Goal: Book appointment/travel/reservation

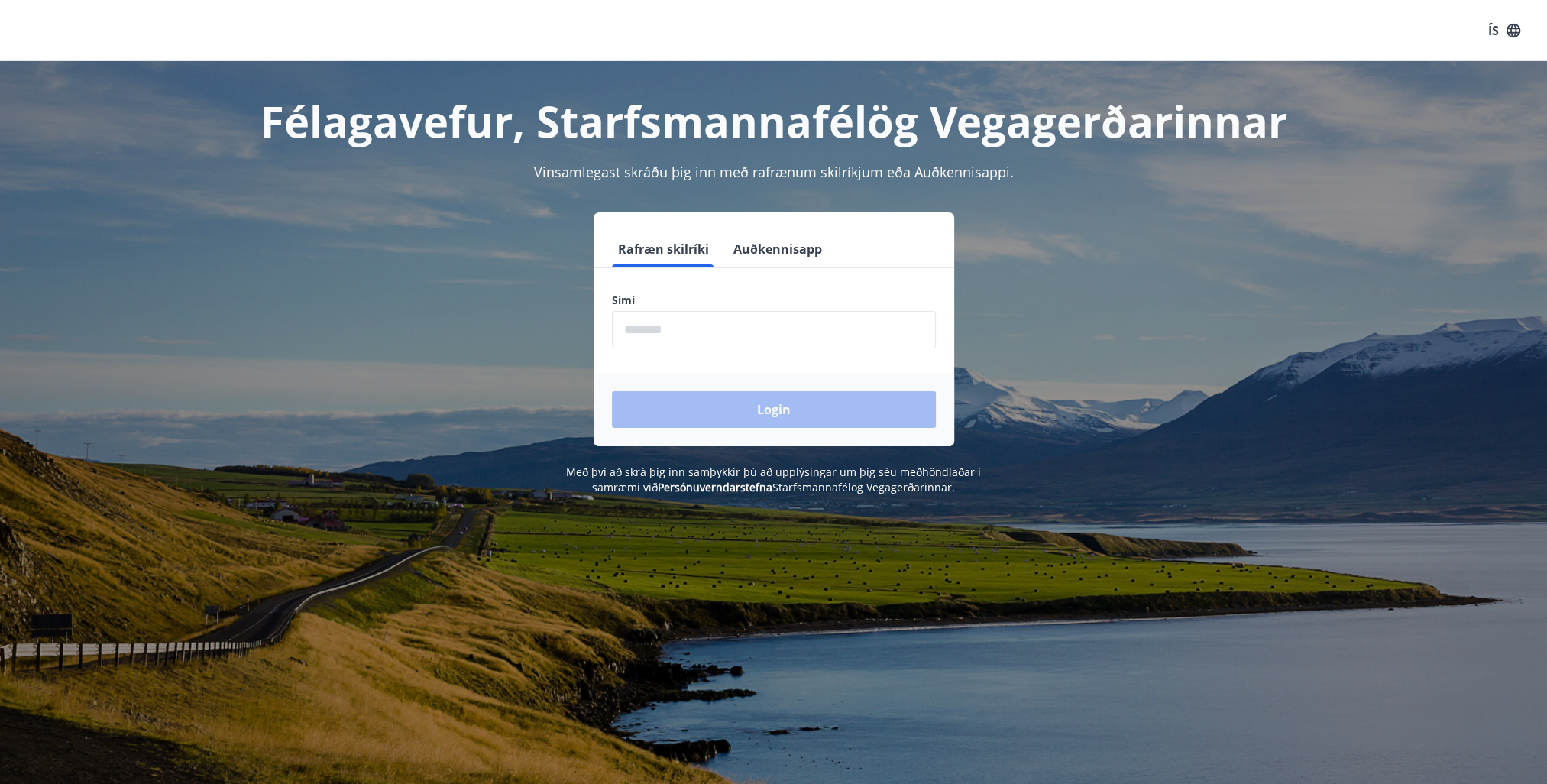
click at [700, 328] on input "phone" at bounding box center [774, 330] width 324 height 37
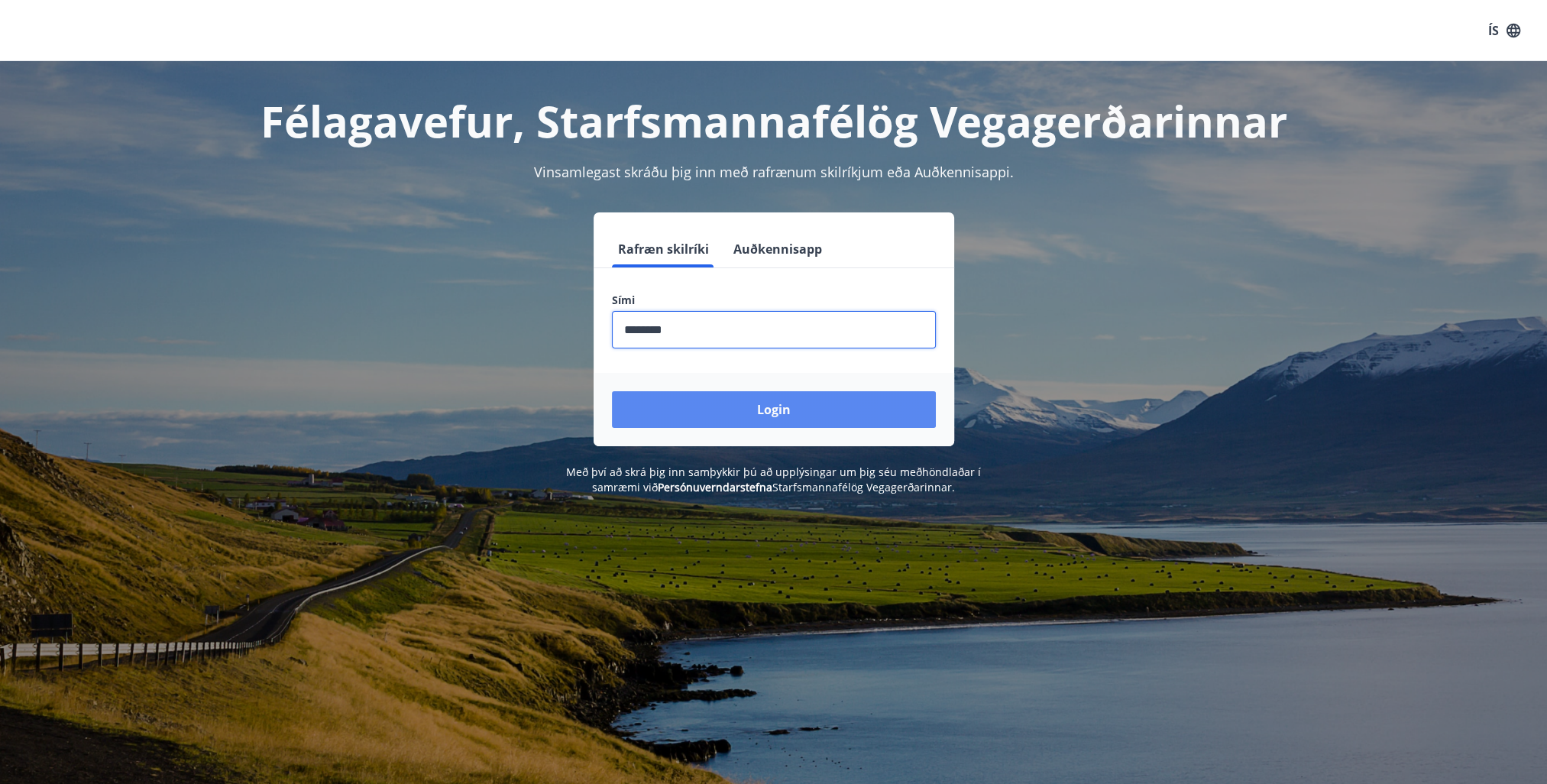
type input "********"
click at [774, 414] on button "Login" at bounding box center [774, 409] width 324 height 37
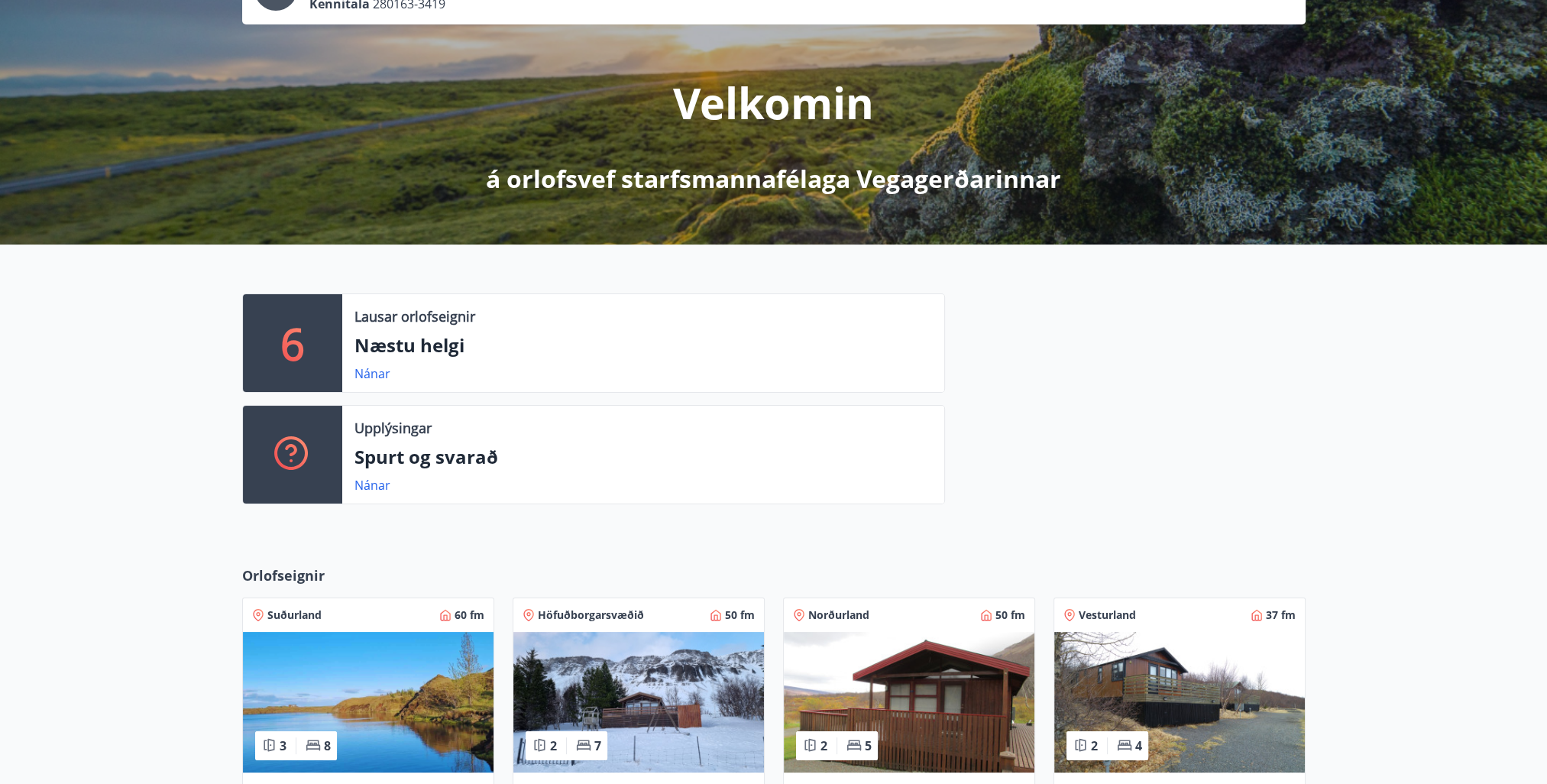
scroll to position [76, 0]
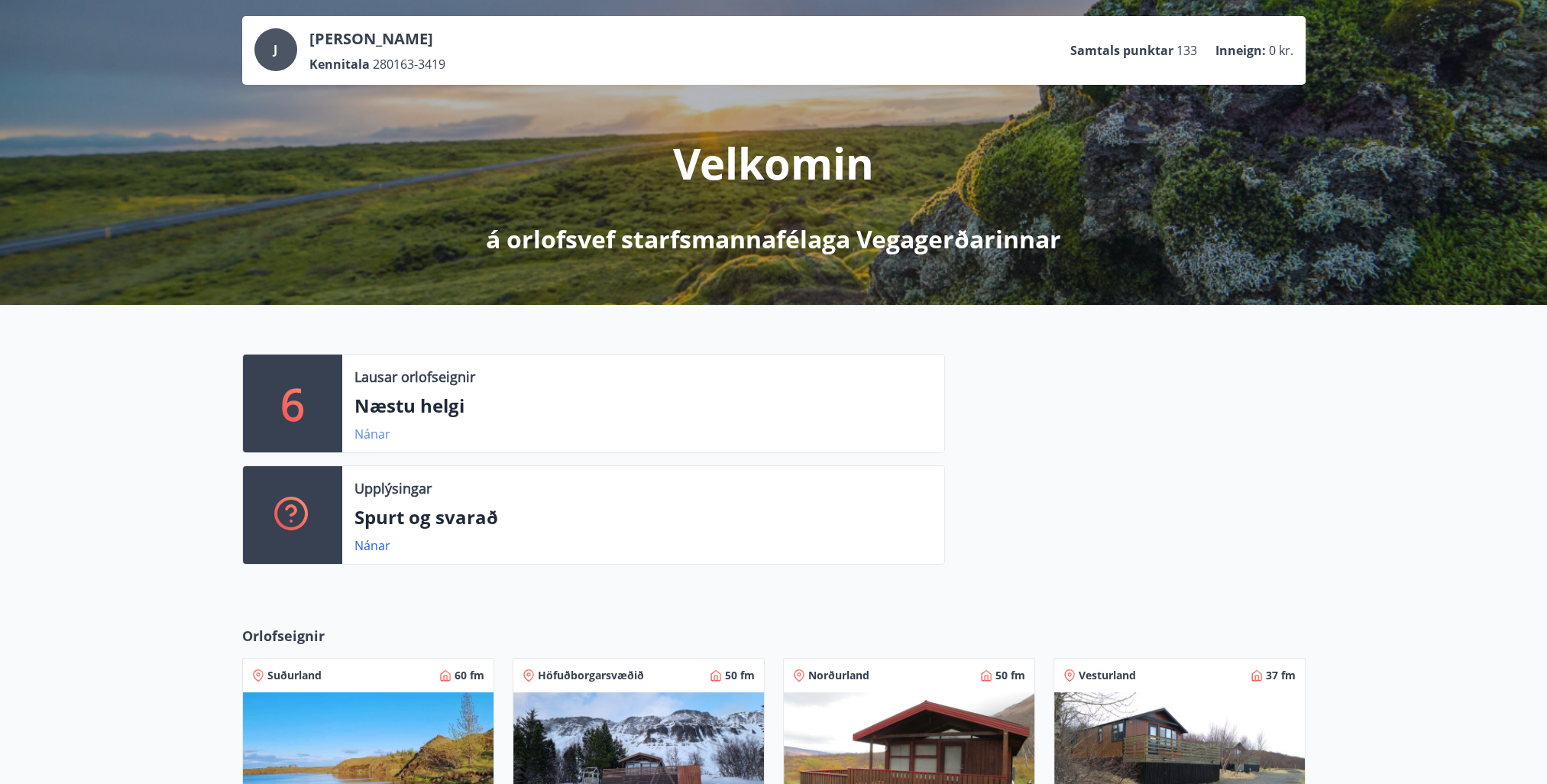
click at [375, 432] on link "Nánar" at bounding box center [372, 434] width 36 height 17
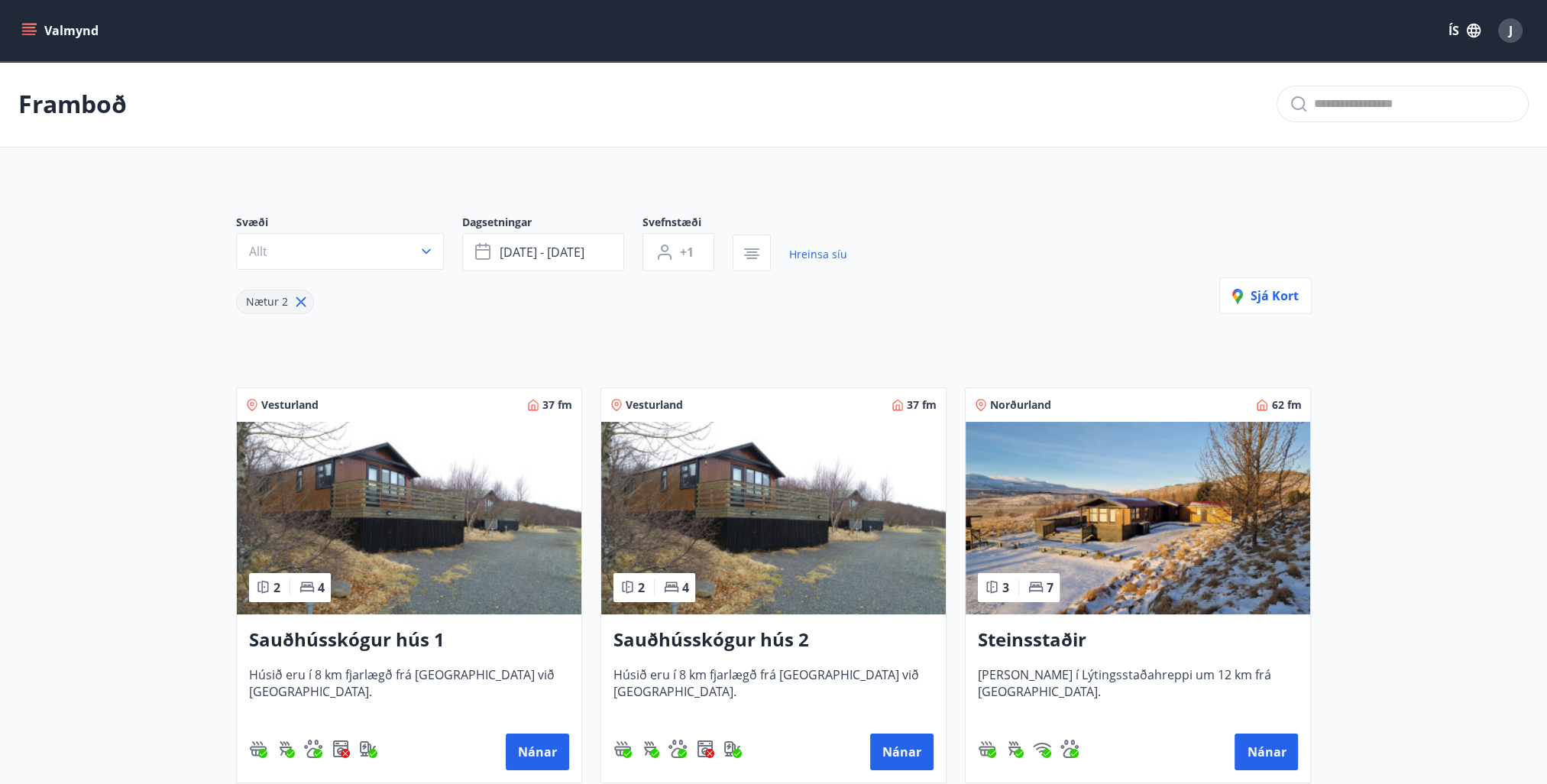
click at [21, 23] on icon "menu" at bounding box center [28, 30] width 15 height 15
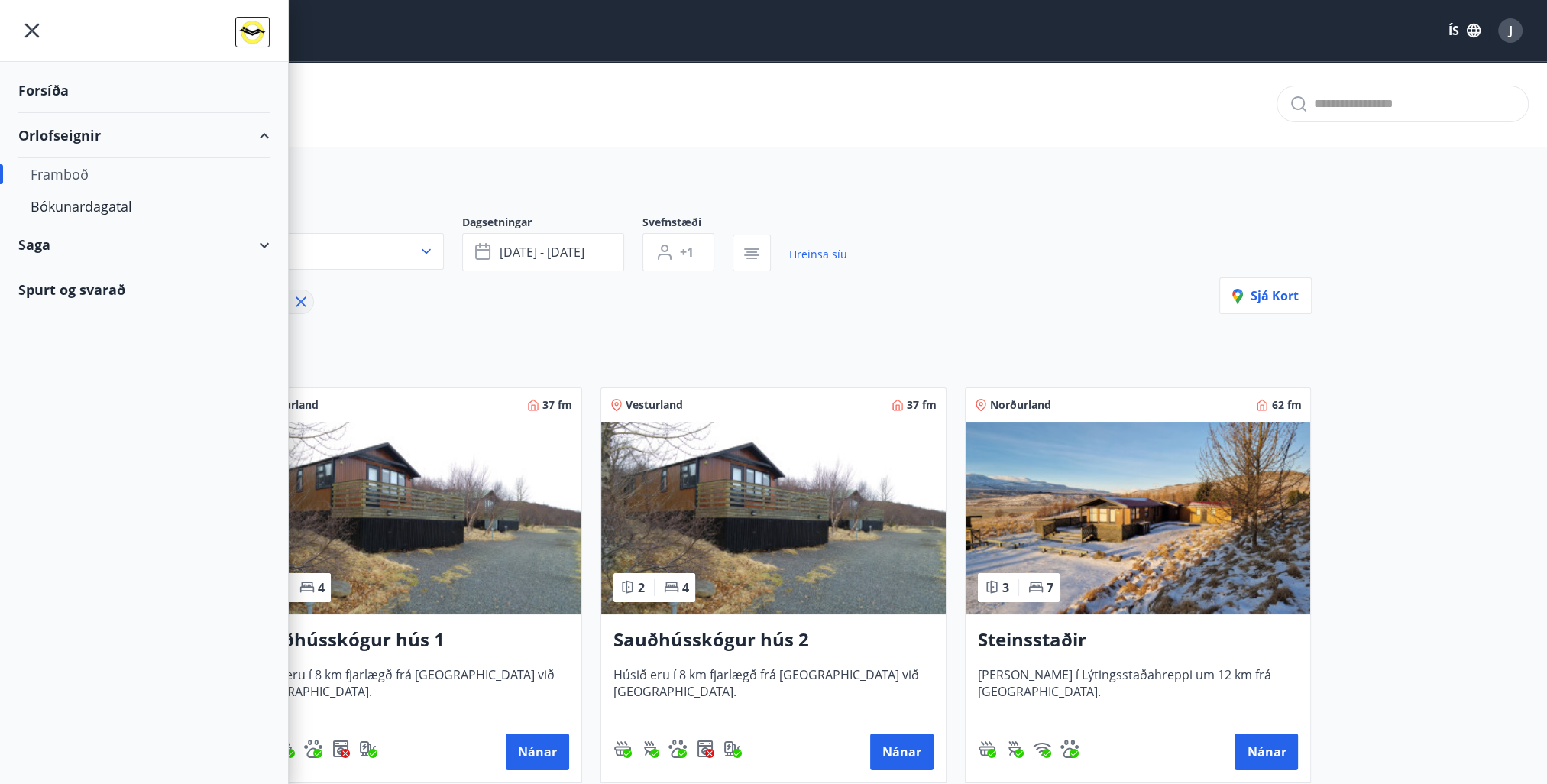
click at [77, 291] on div "Spurt og svarað" at bounding box center [144, 289] width 251 height 45
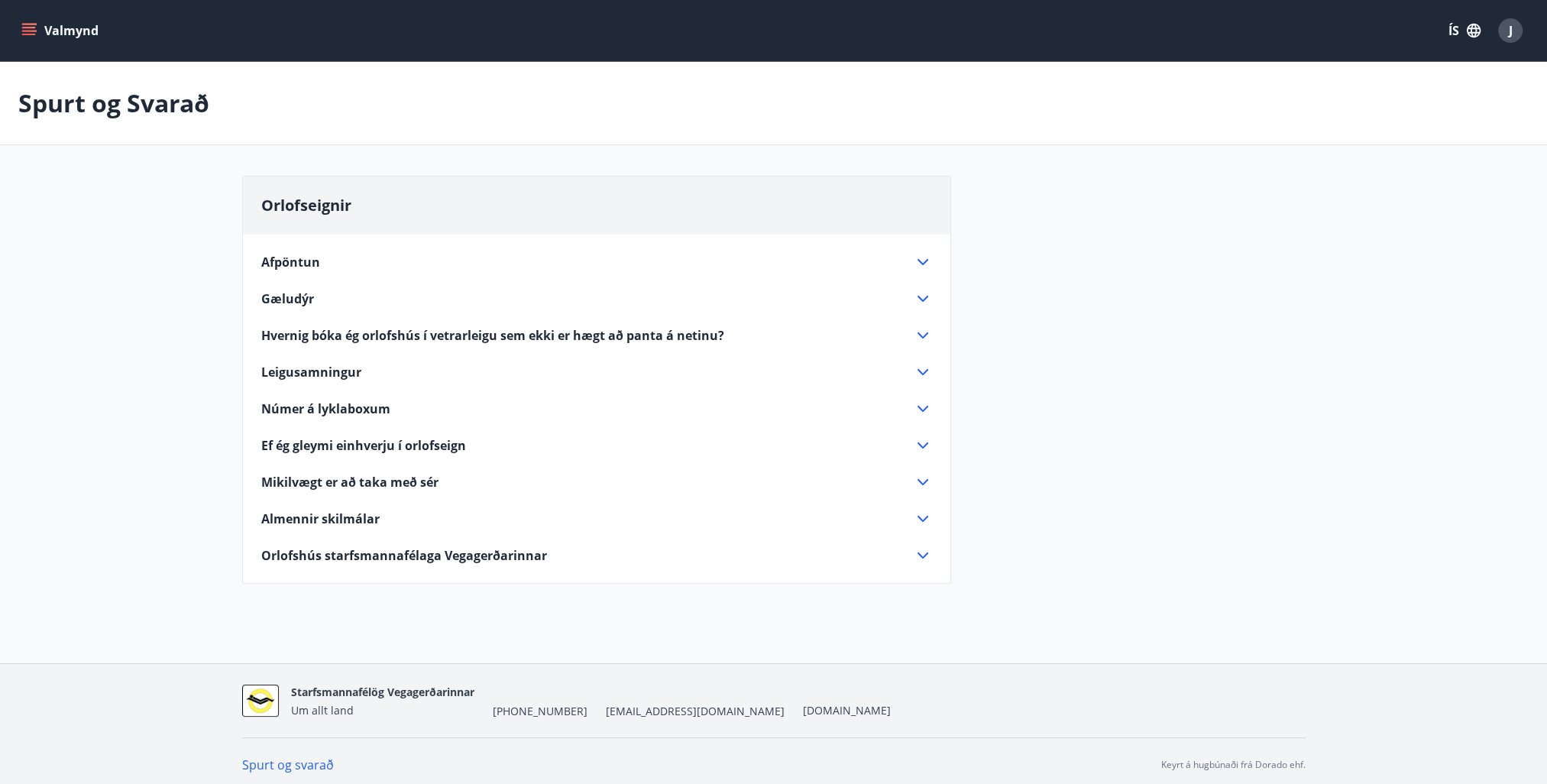
click at [922, 329] on icon at bounding box center [923, 336] width 19 height 19
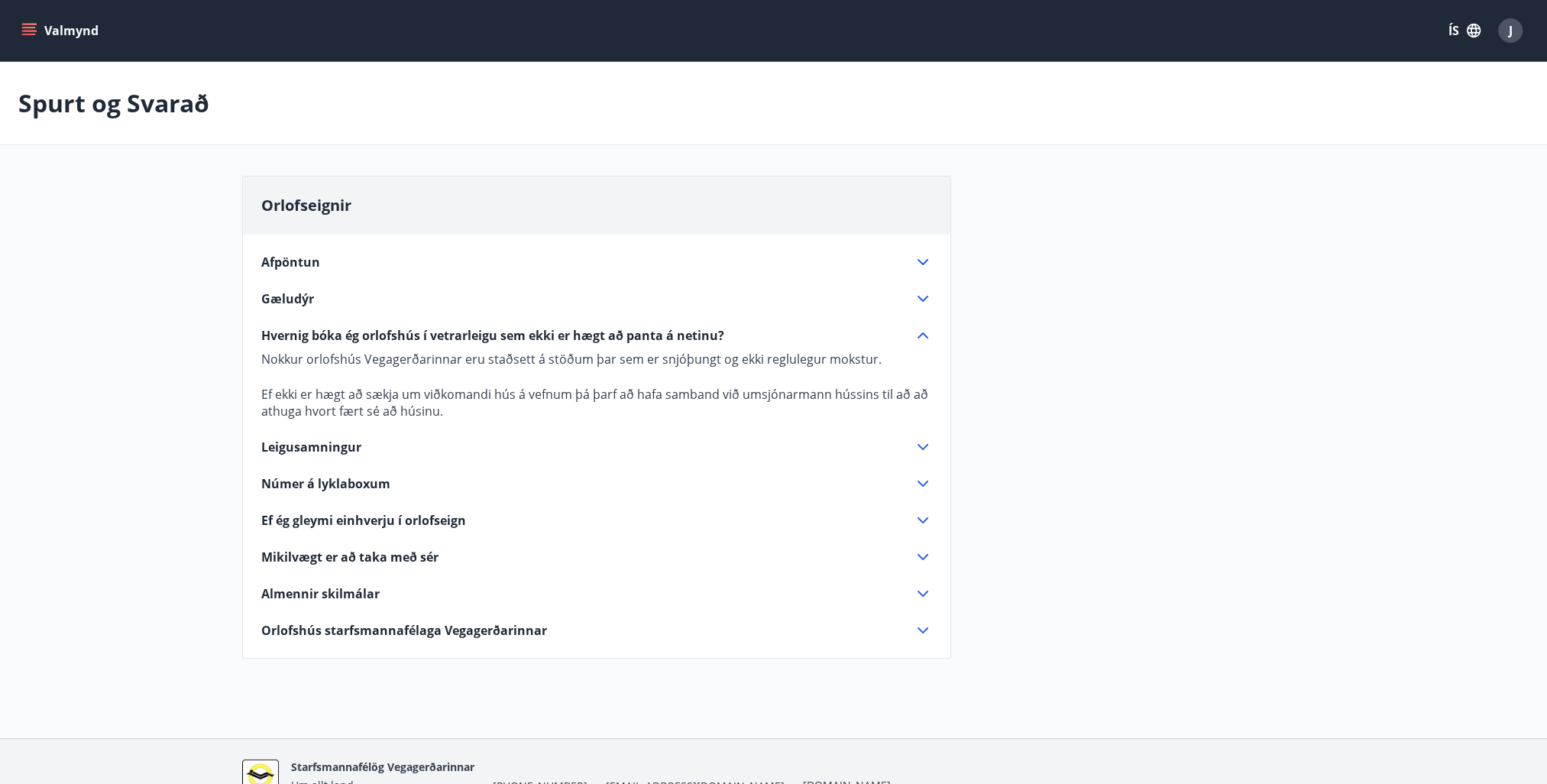
click at [922, 329] on icon at bounding box center [923, 336] width 19 height 19
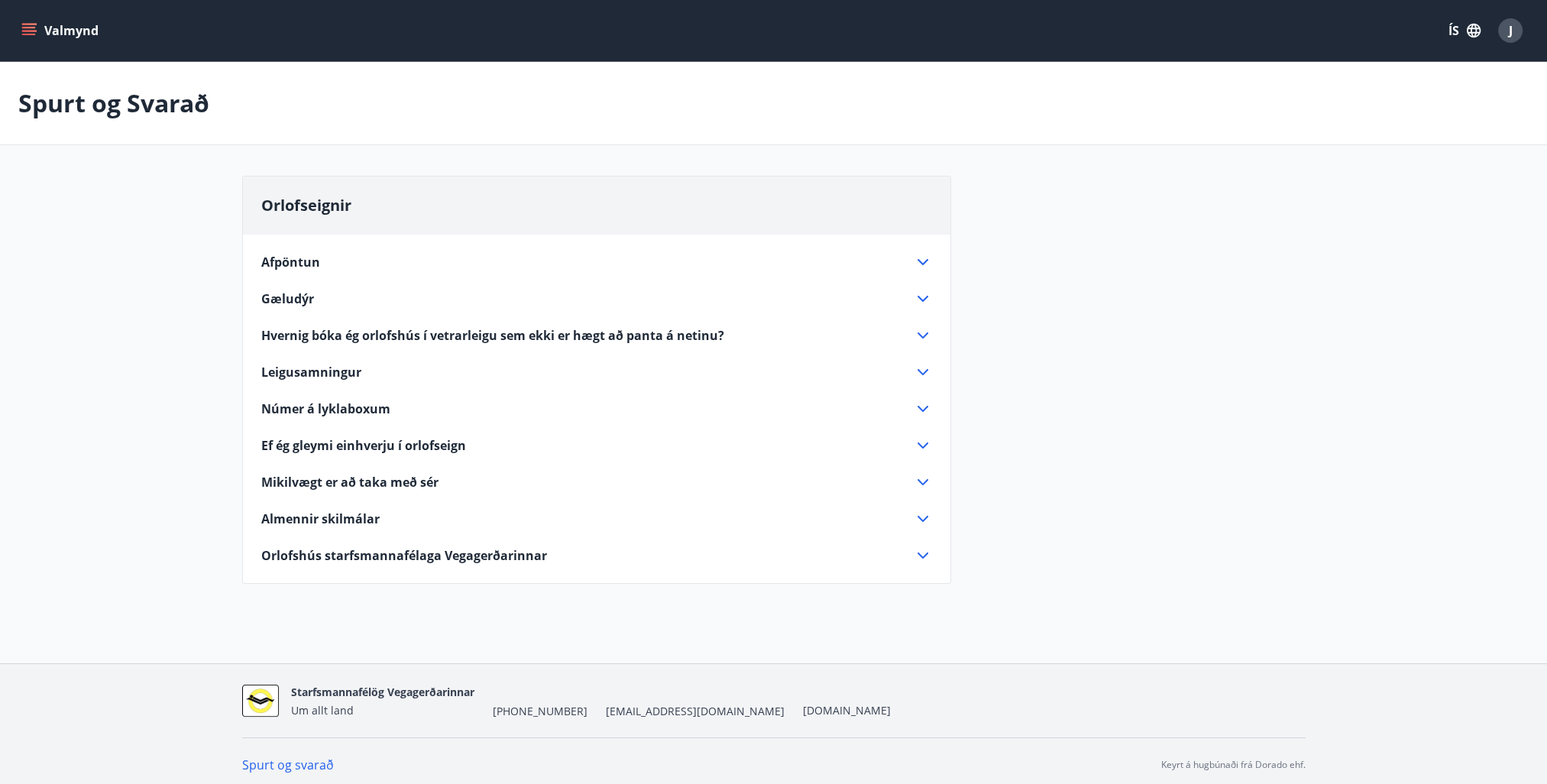
click at [920, 444] on icon at bounding box center [923, 446] width 11 height 6
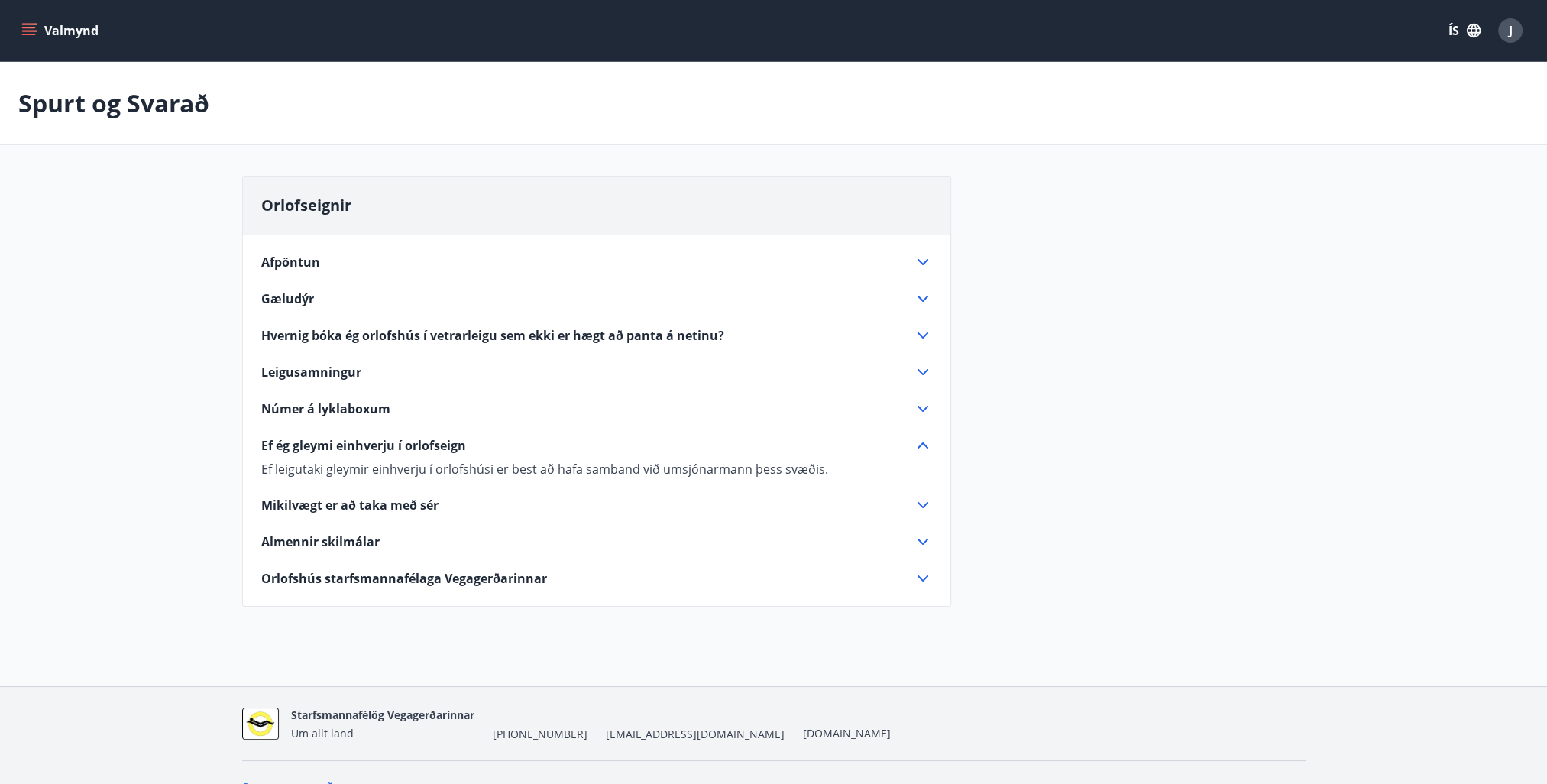
click at [920, 444] on icon at bounding box center [923, 446] width 11 height 6
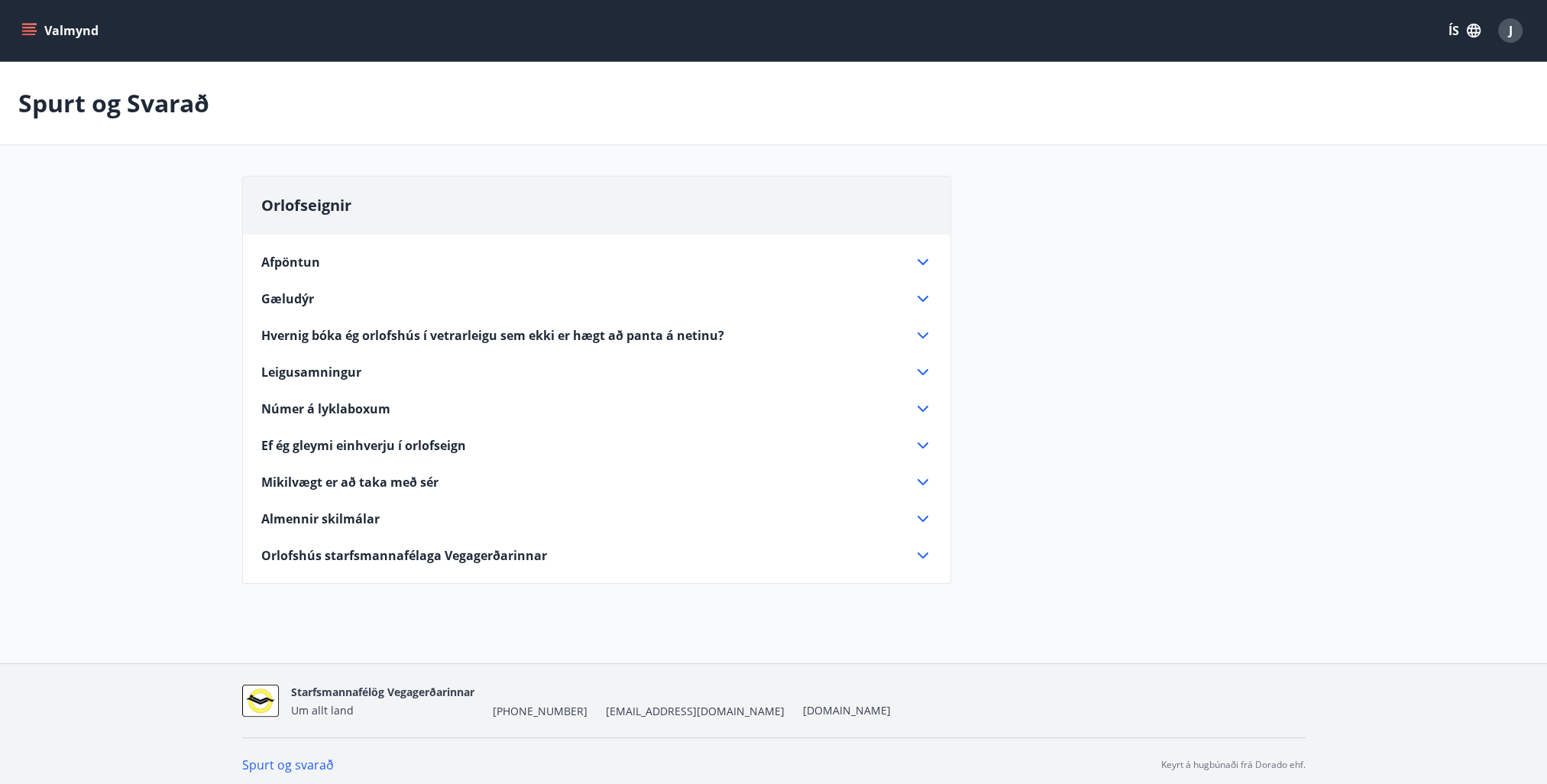
click at [926, 515] on icon at bounding box center [923, 518] width 19 height 19
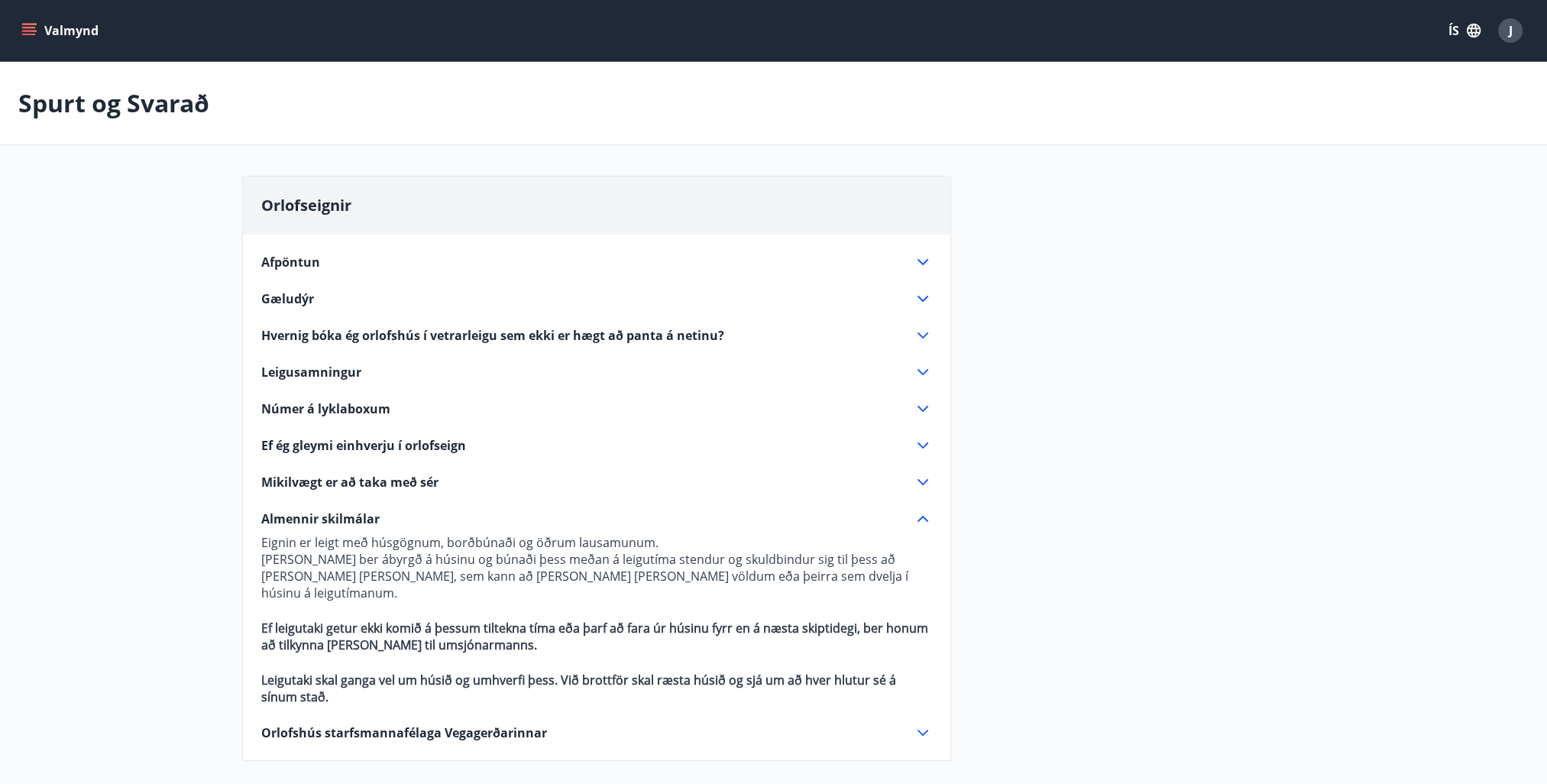
click at [926, 515] on icon at bounding box center [923, 518] width 19 height 19
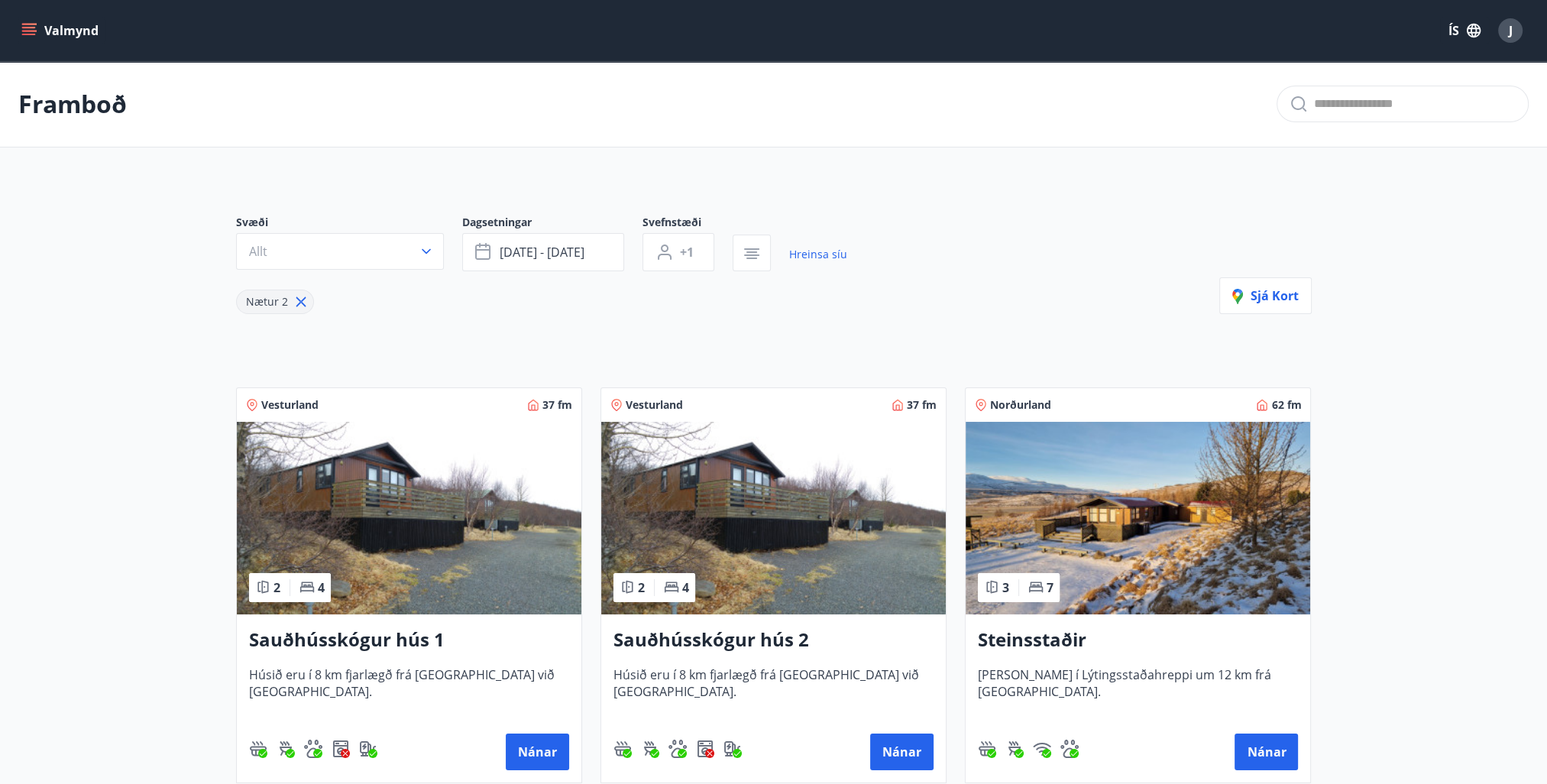
click at [28, 32] on icon "menu" at bounding box center [28, 30] width 15 height 15
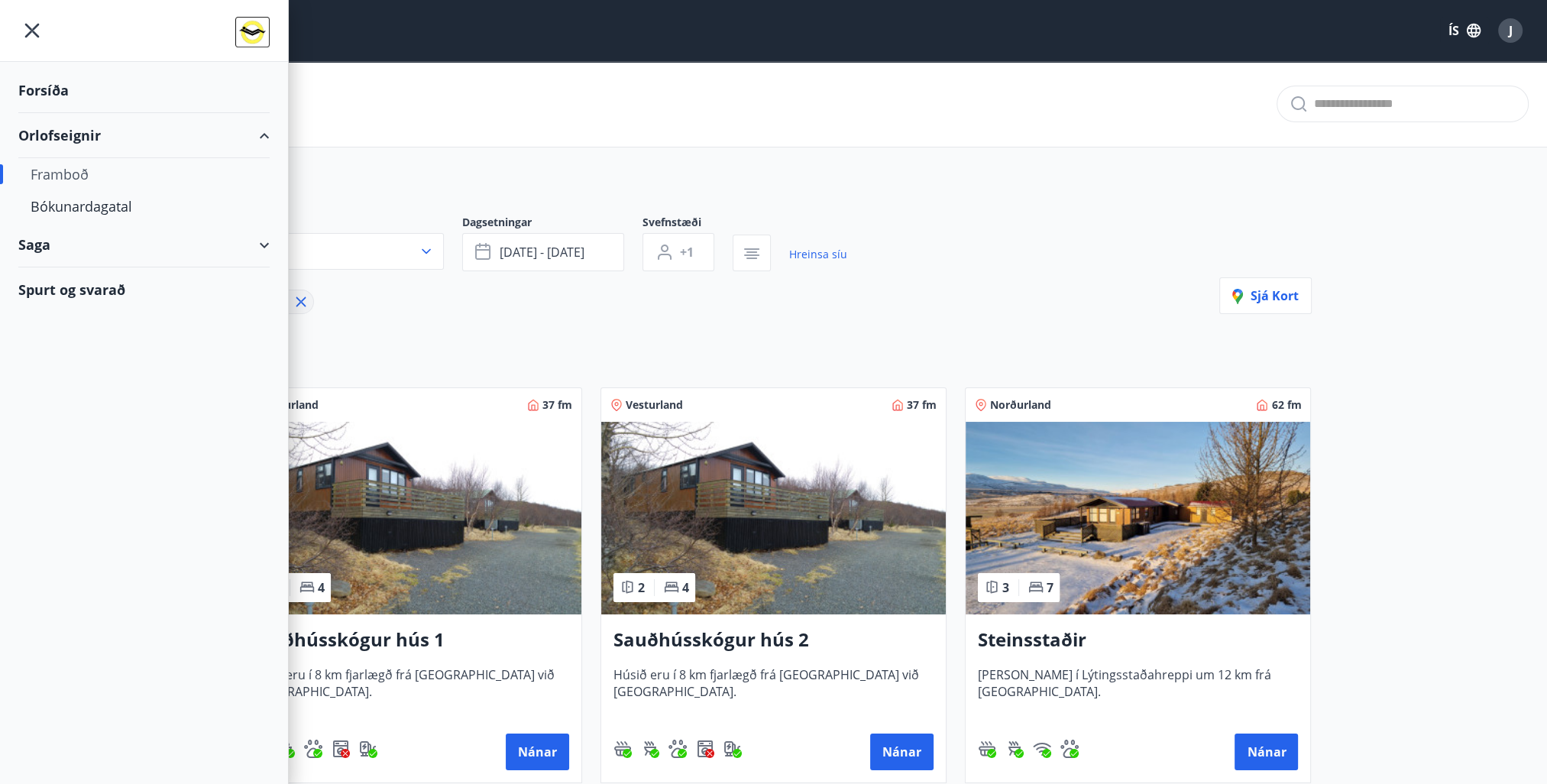
click at [260, 242] on div "Saga" at bounding box center [144, 245] width 251 height 45
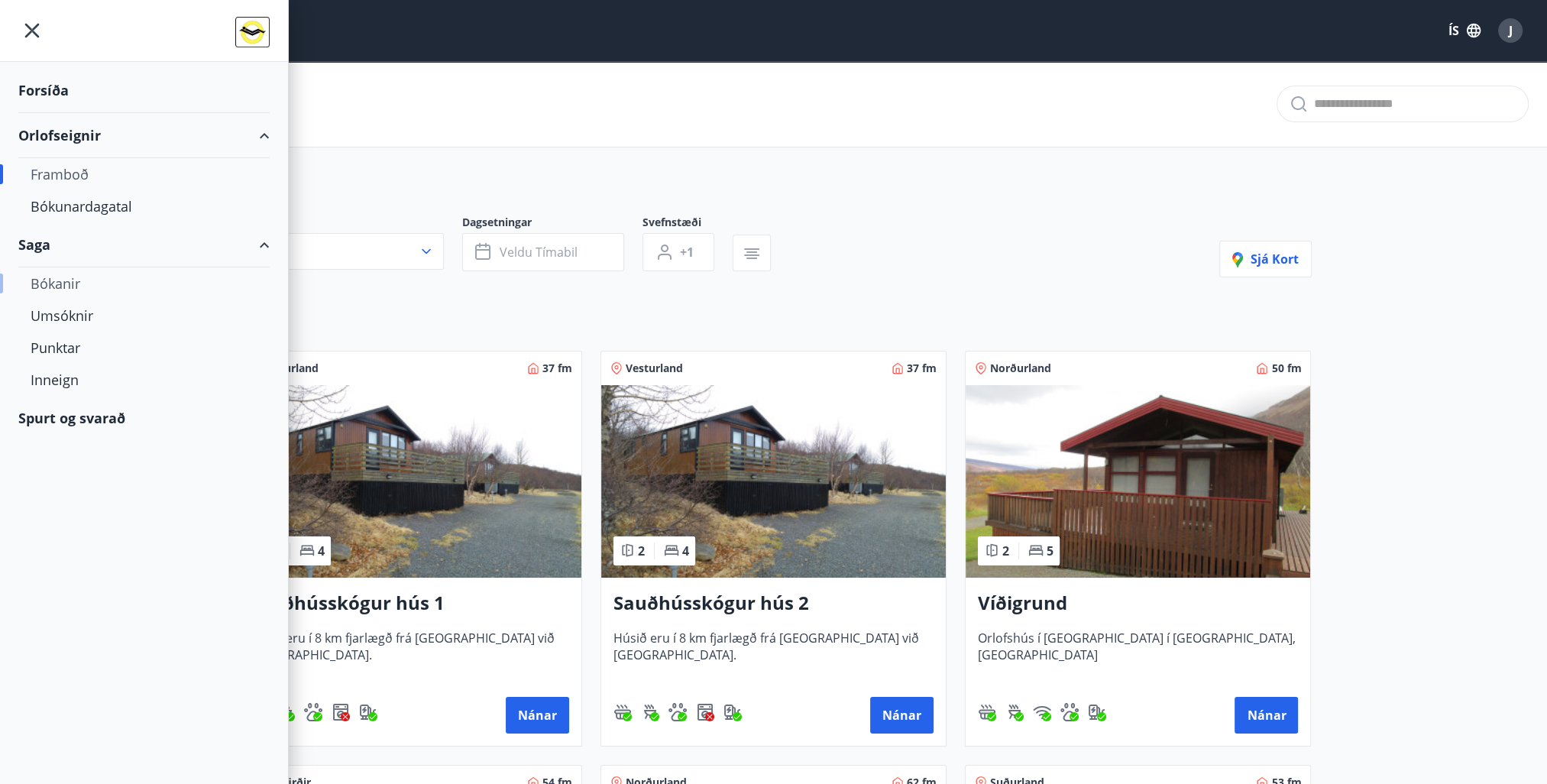
click at [67, 279] on div "Bókanir" at bounding box center [144, 284] width 227 height 32
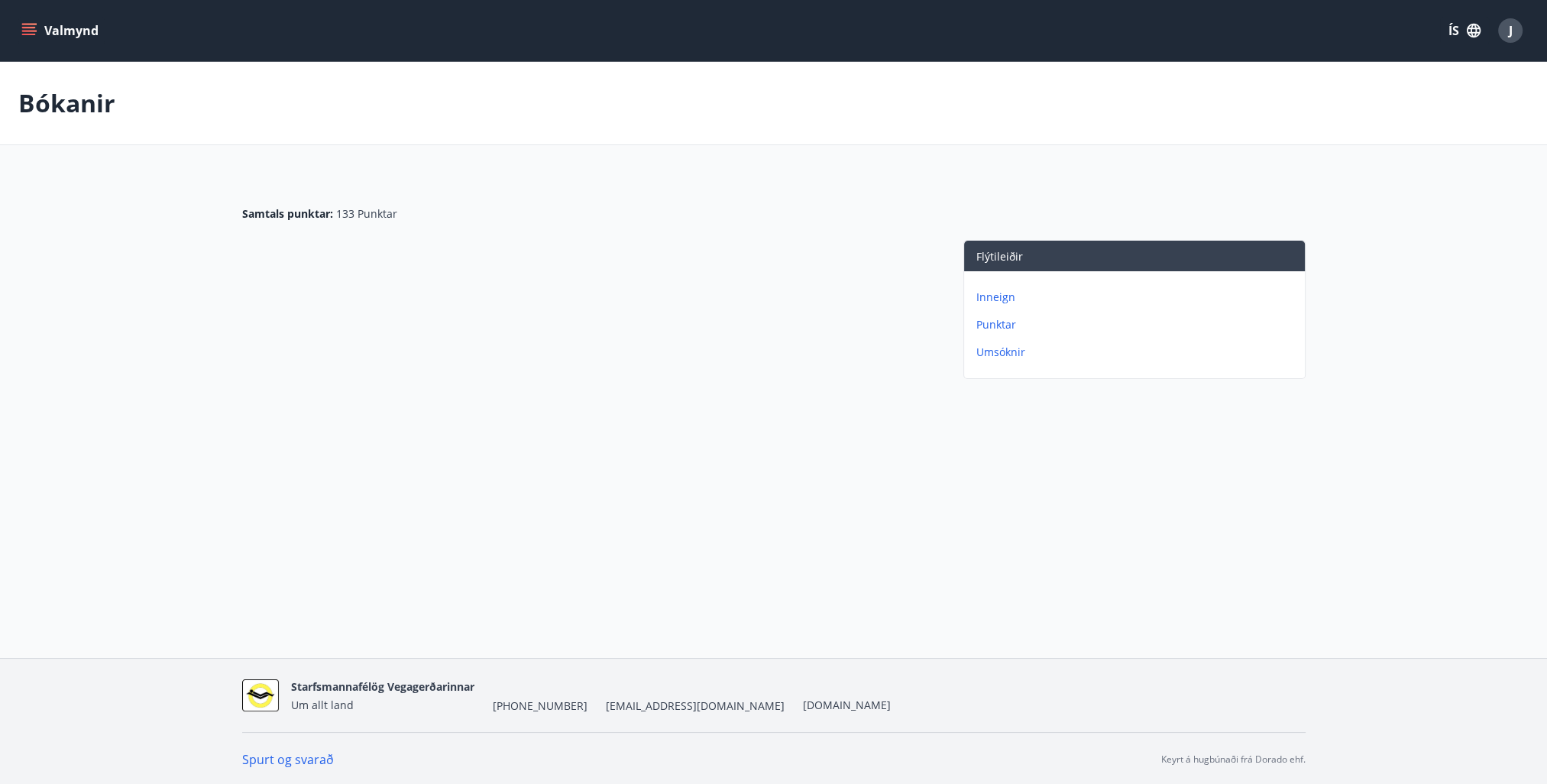
click at [31, 29] on icon "menu" at bounding box center [28, 30] width 15 height 15
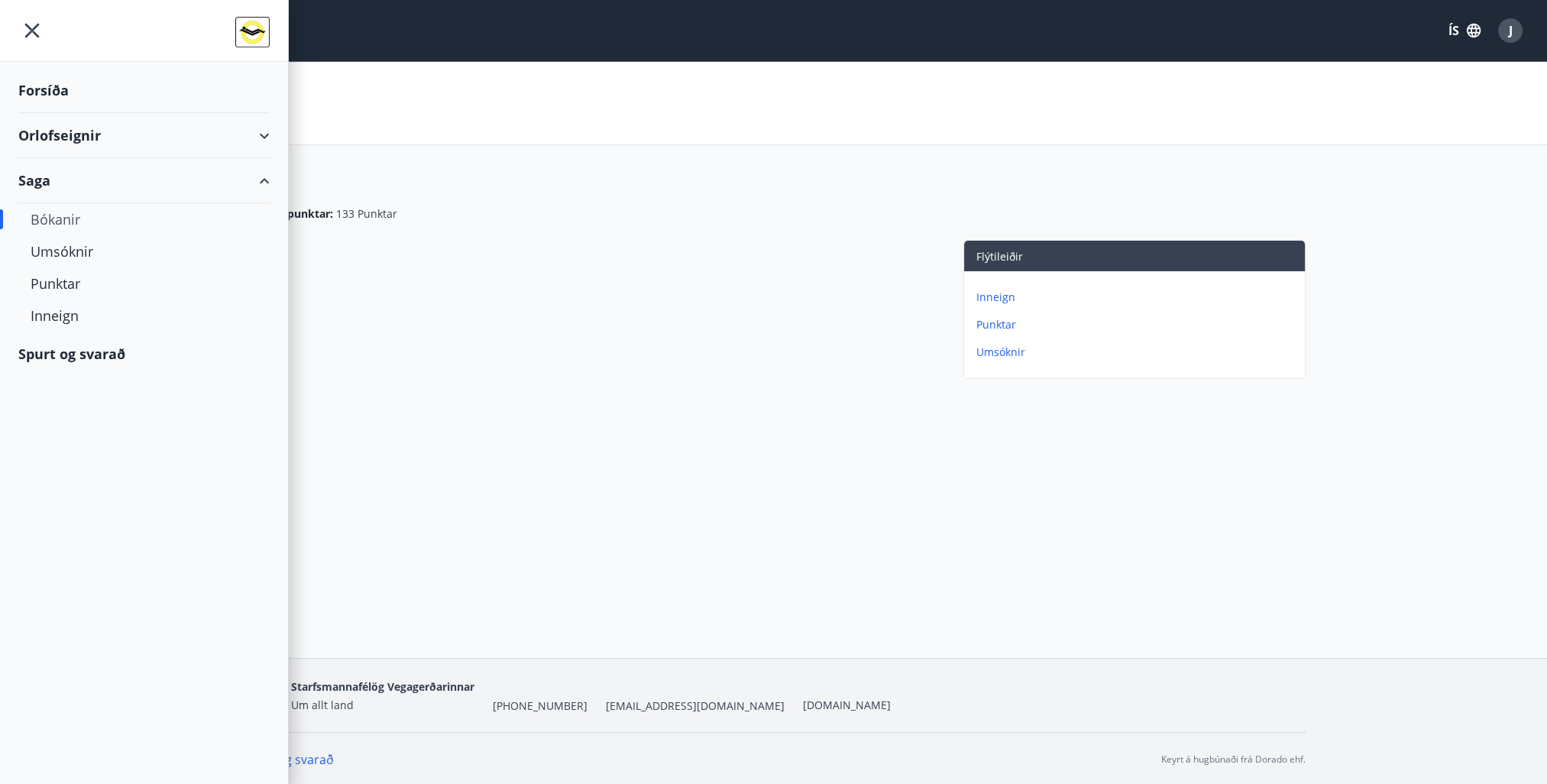
click at [61, 215] on div "Bókanir" at bounding box center [144, 219] width 227 height 32
click at [58, 132] on div "Orlofseignir" at bounding box center [144, 135] width 251 height 45
click at [58, 172] on div "Framboð" at bounding box center [144, 175] width 227 height 32
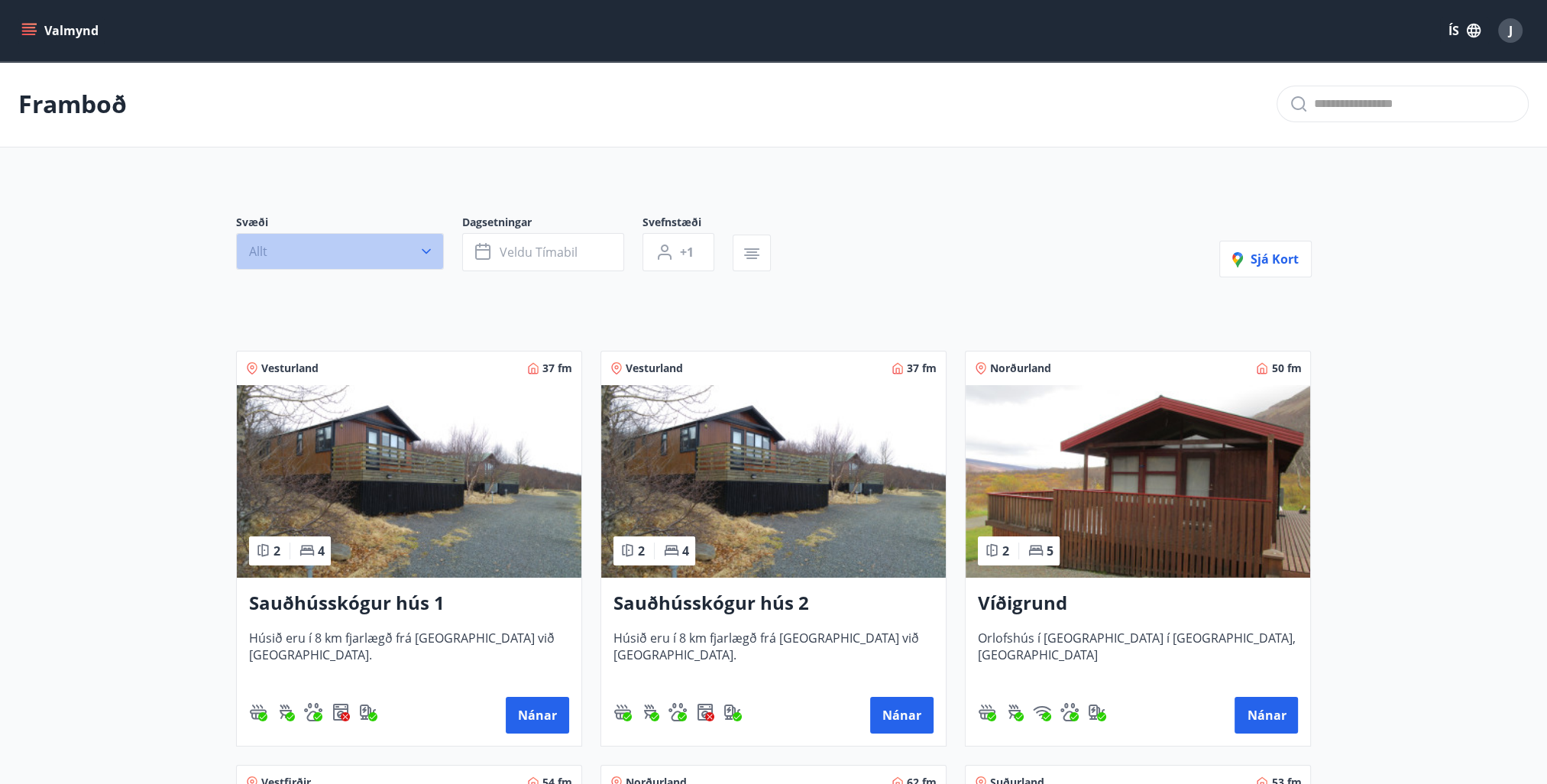
click at [424, 256] on icon "button" at bounding box center [426, 251] width 15 height 15
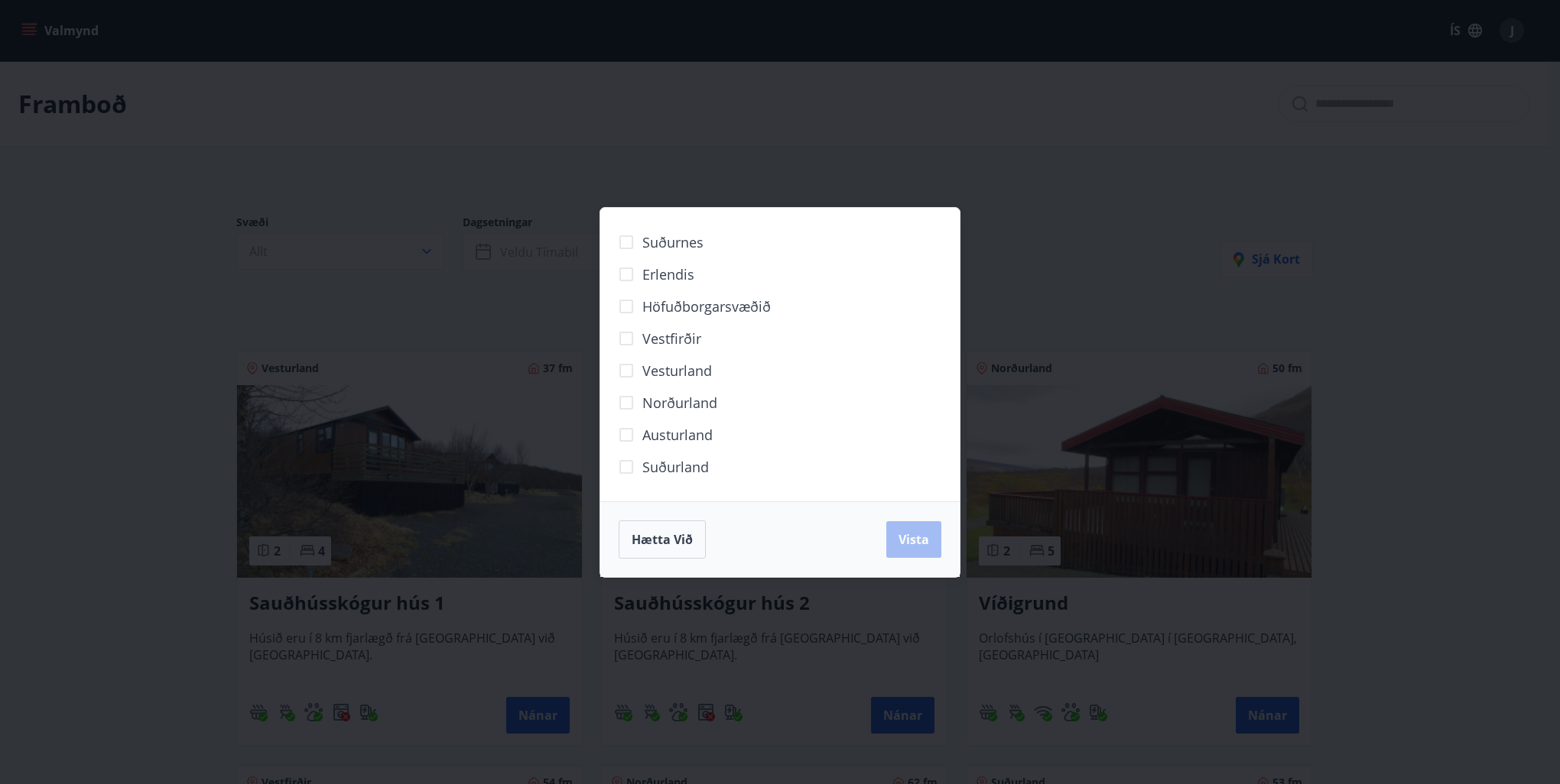
click at [146, 307] on div "Suðurnes Erlendis Höfuðborgarsvæðið [GEOGRAPHIC_DATA] [GEOGRAPHIC_DATA] [GEOGRA…" at bounding box center [780, 392] width 1560 height 784
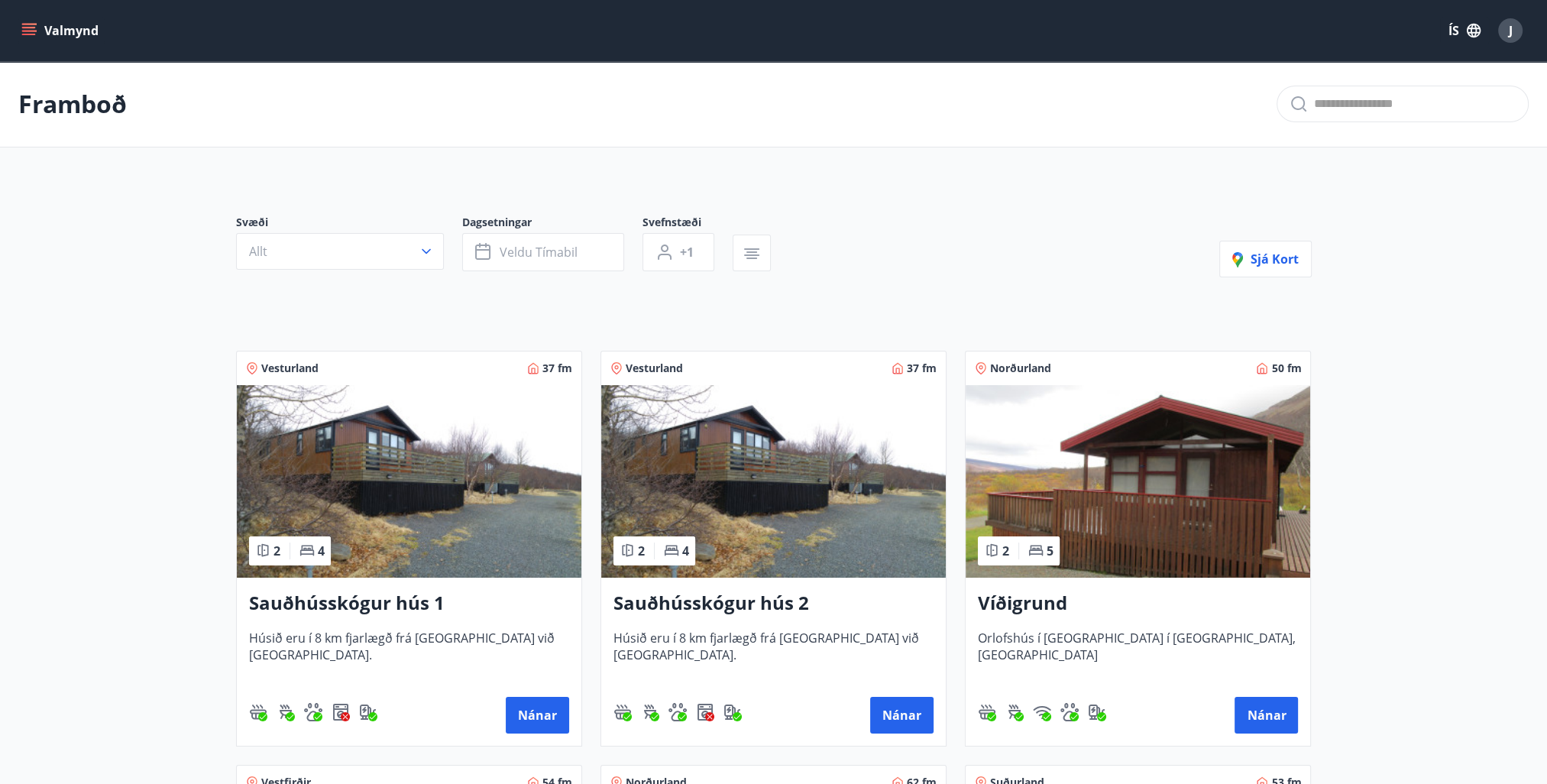
click at [30, 29] on icon "menu" at bounding box center [28, 30] width 15 height 15
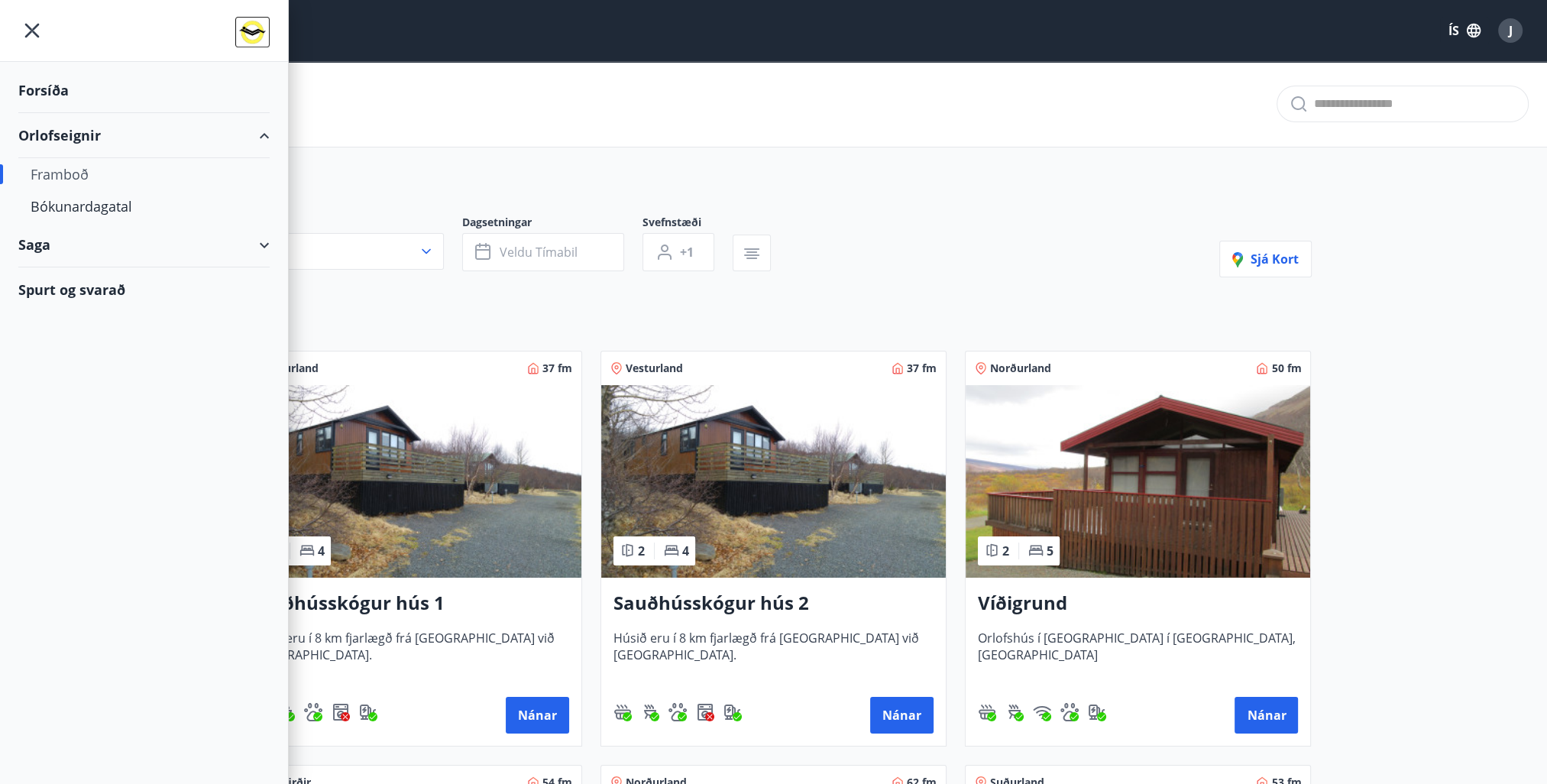
click at [33, 85] on div "Forsíða" at bounding box center [144, 90] width 251 height 45
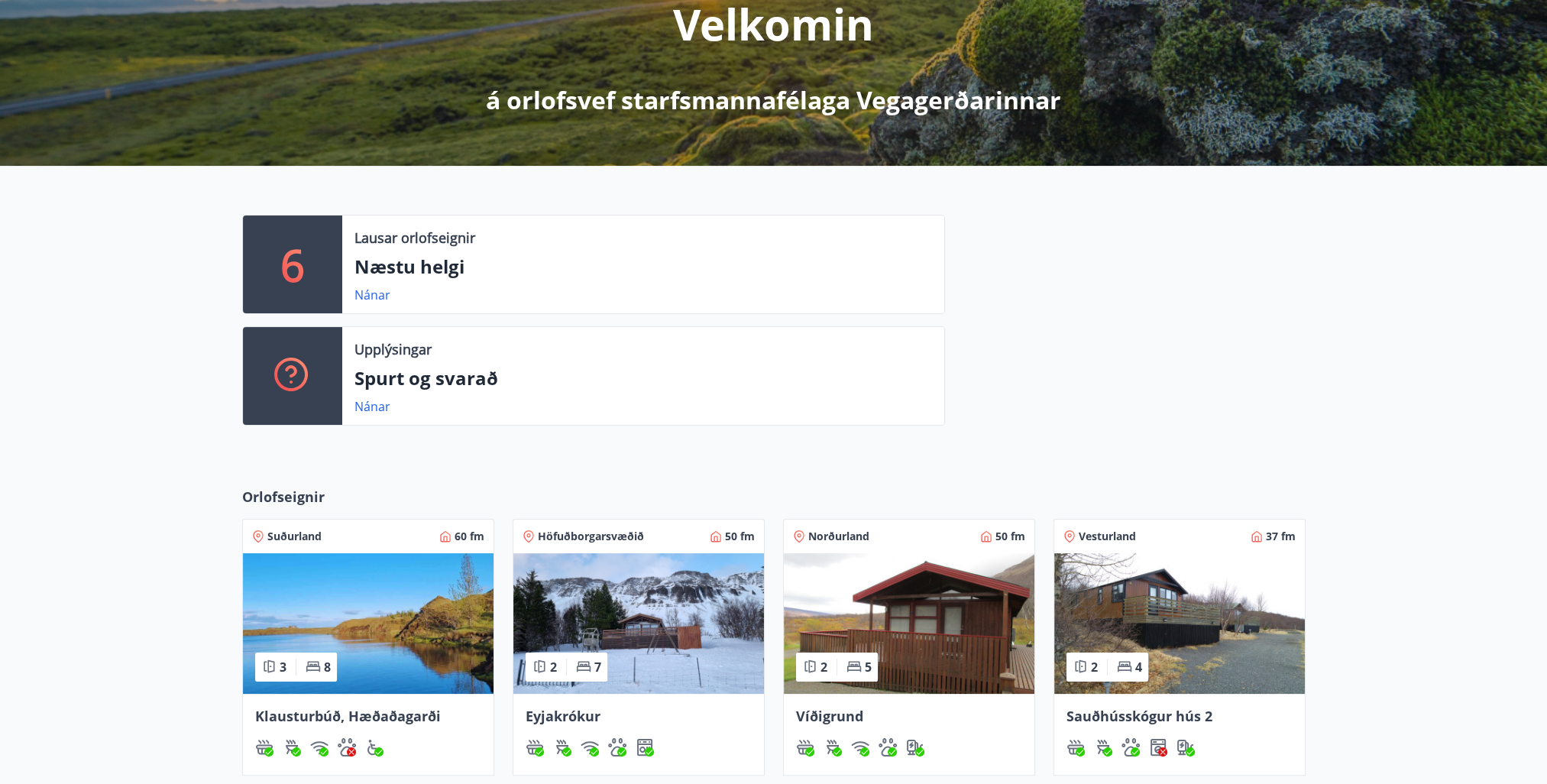
scroll to position [169, 0]
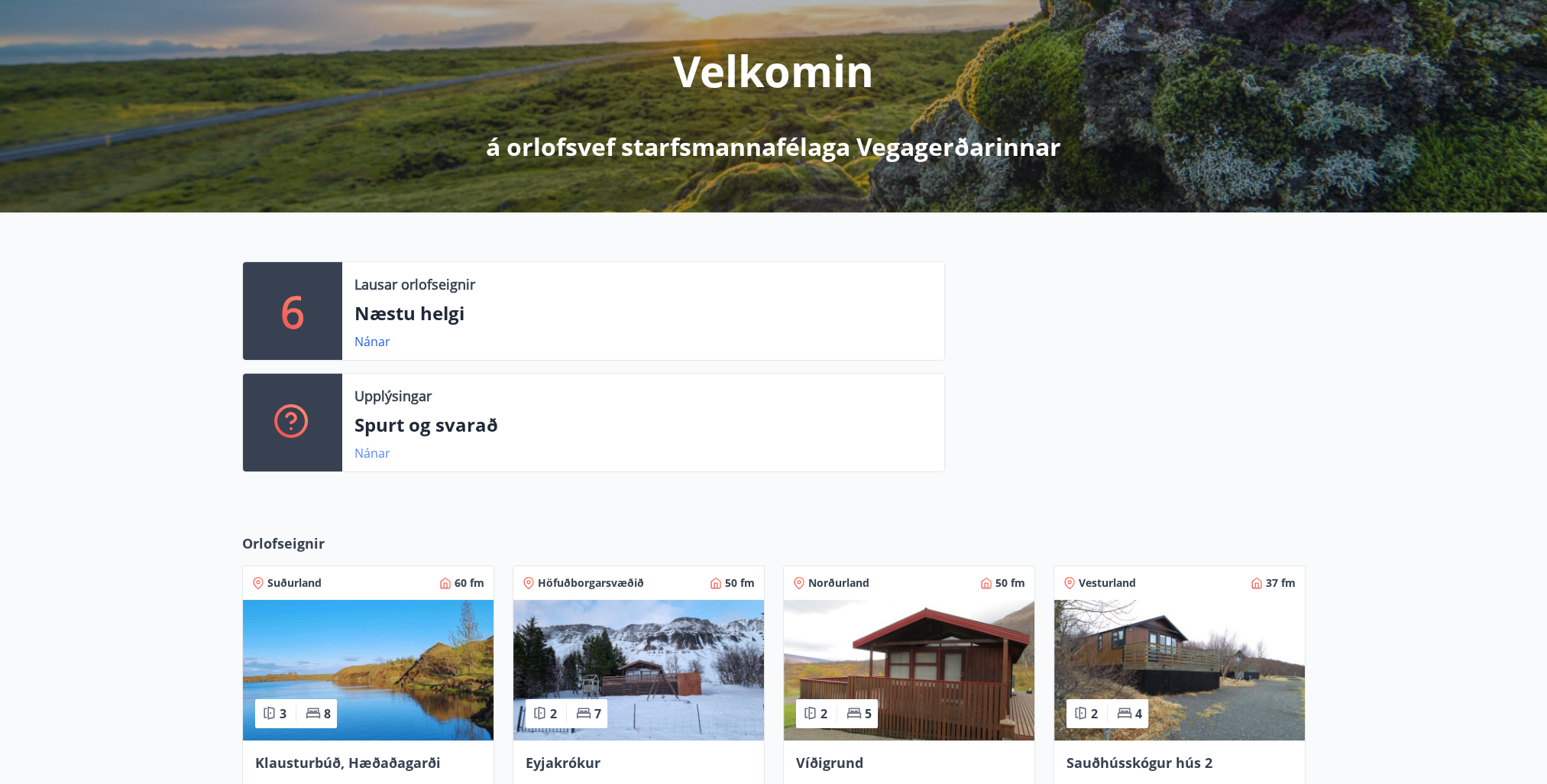
click at [366, 453] on link "Nánar" at bounding box center [372, 453] width 36 height 17
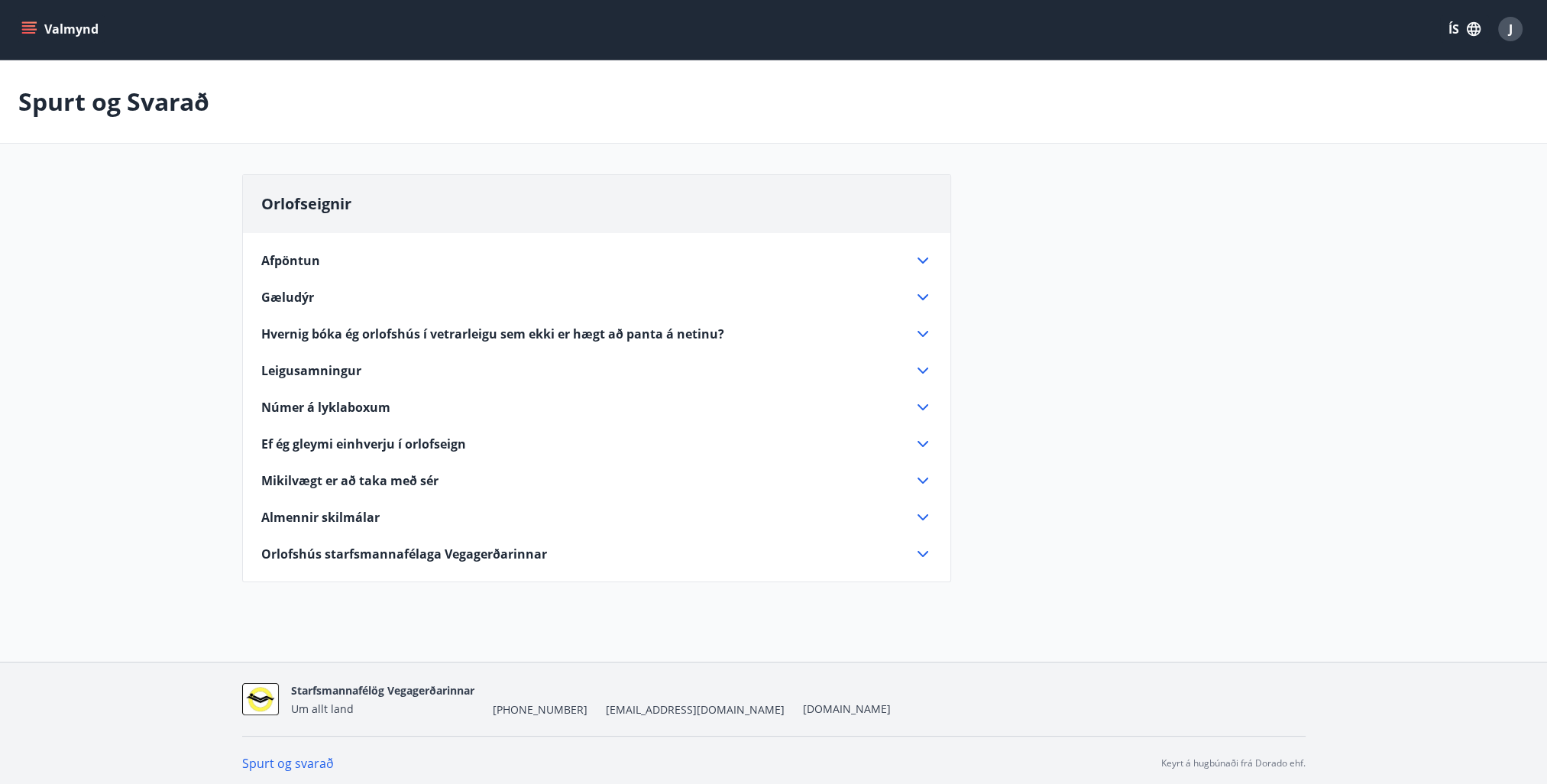
scroll to position [6, 0]
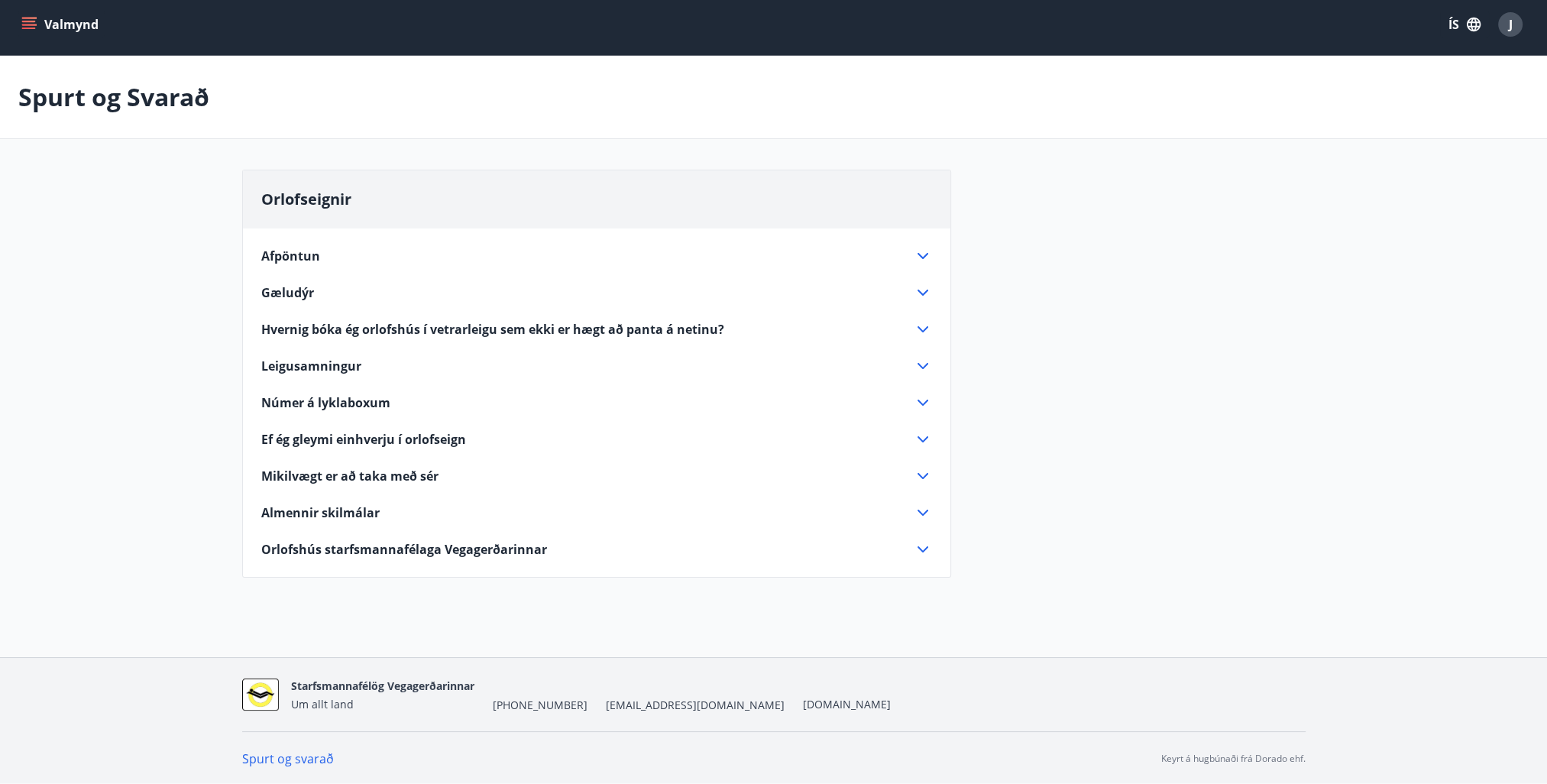
click at [923, 507] on icon at bounding box center [923, 513] width 19 height 19
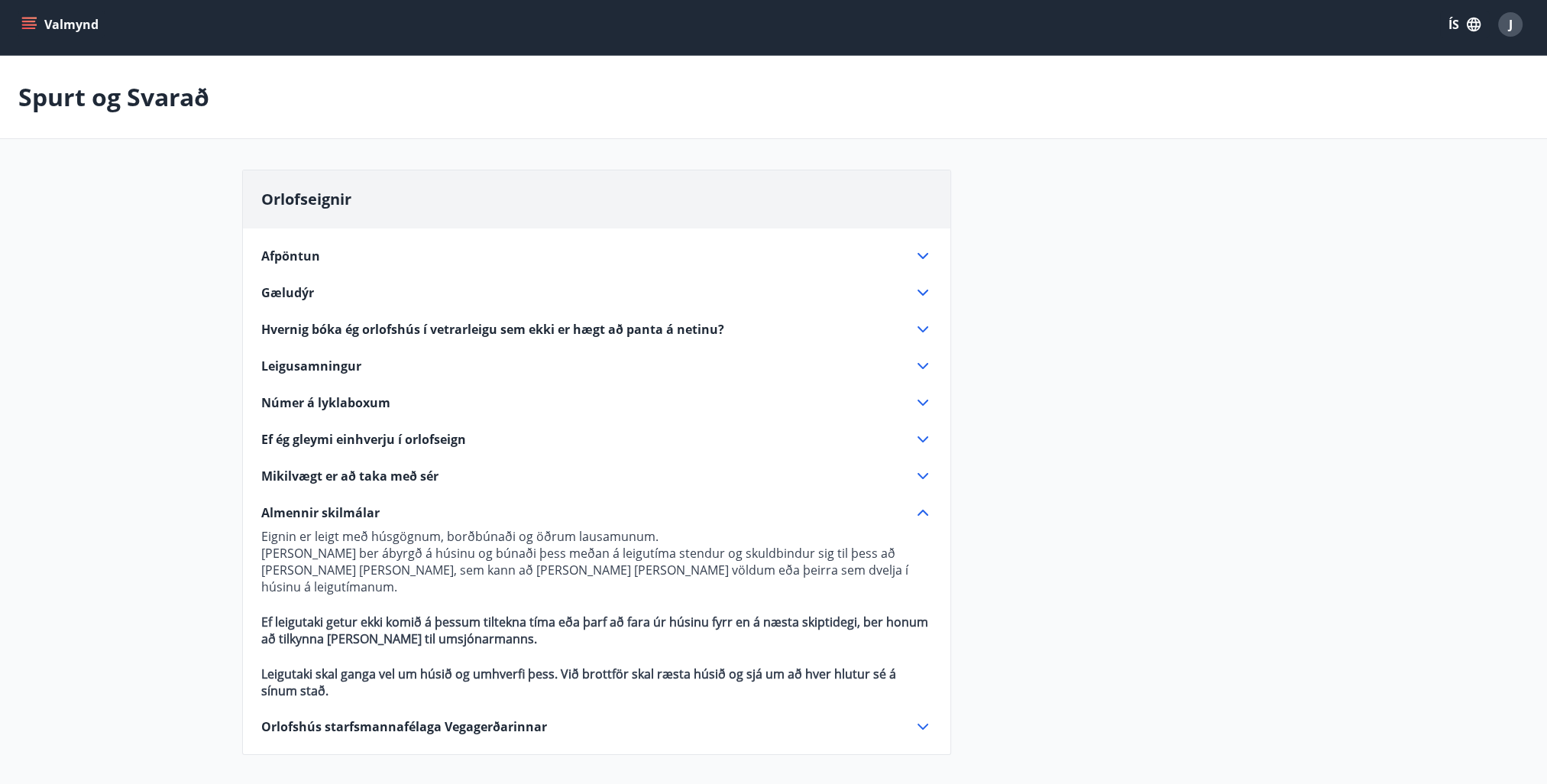
click at [923, 507] on icon at bounding box center [923, 513] width 19 height 19
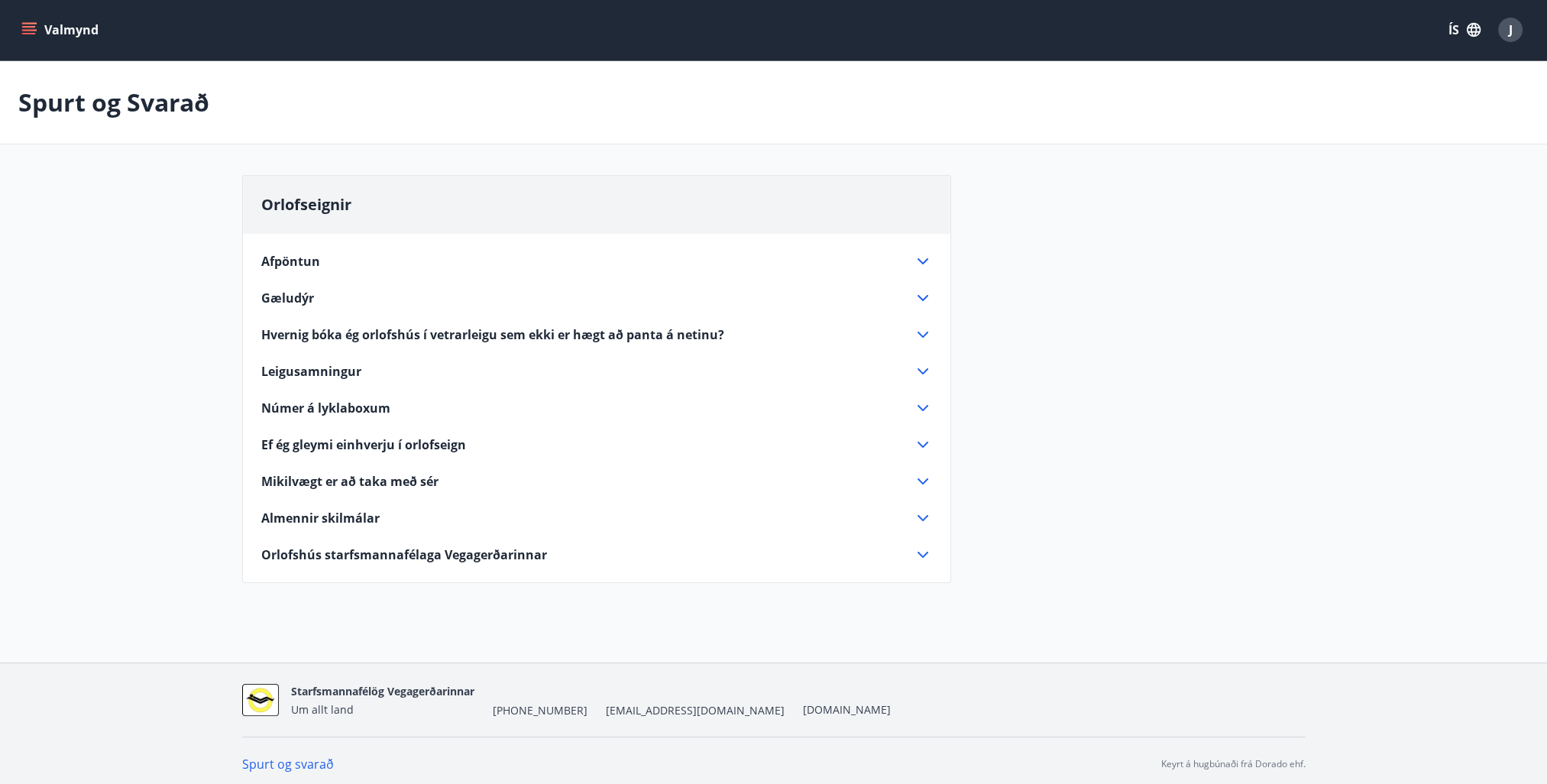
scroll to position [0, 0]
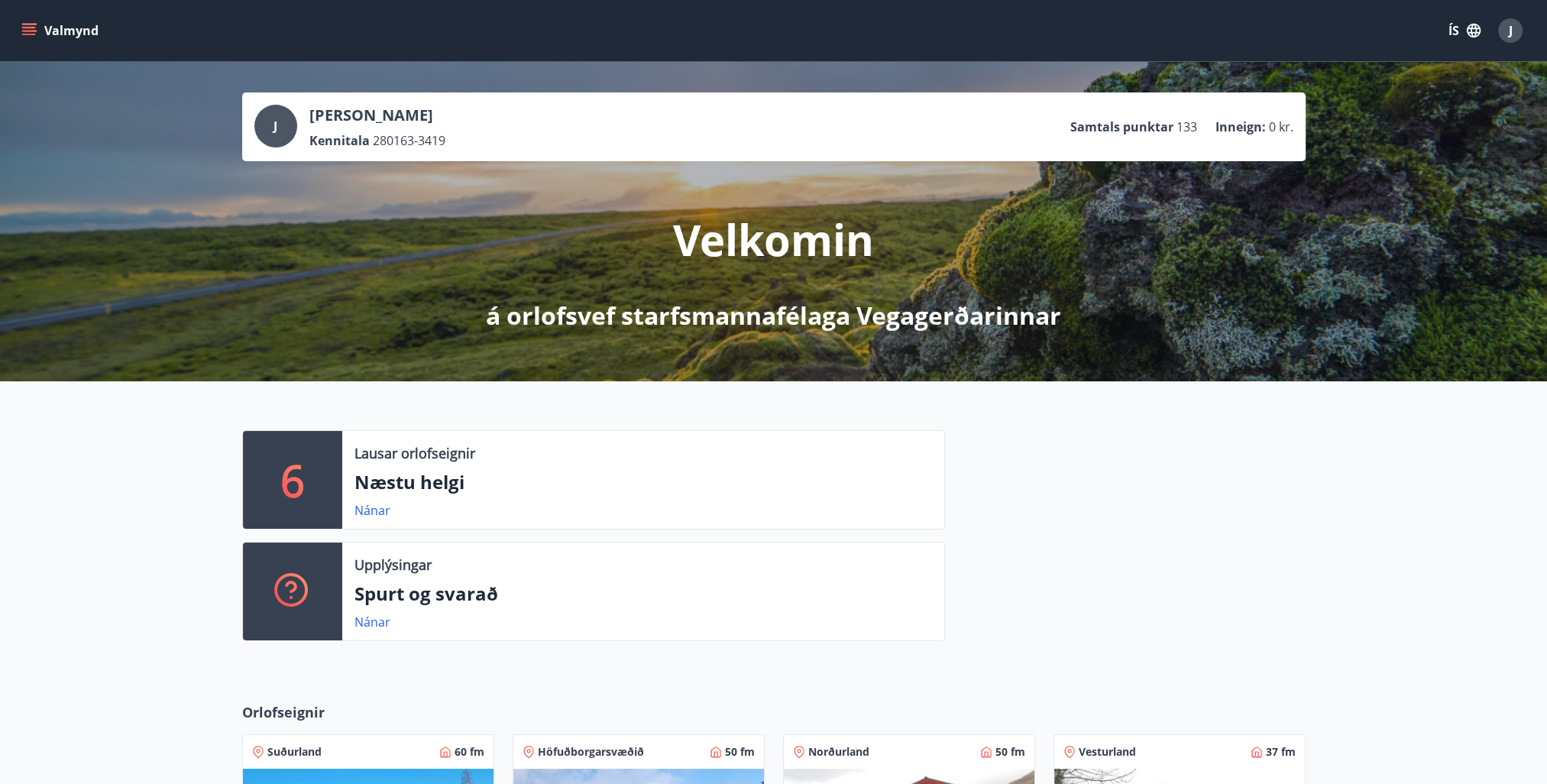
click at [28, 30] on icon "menu" at bounding box center [30, 31] width 17 height 2
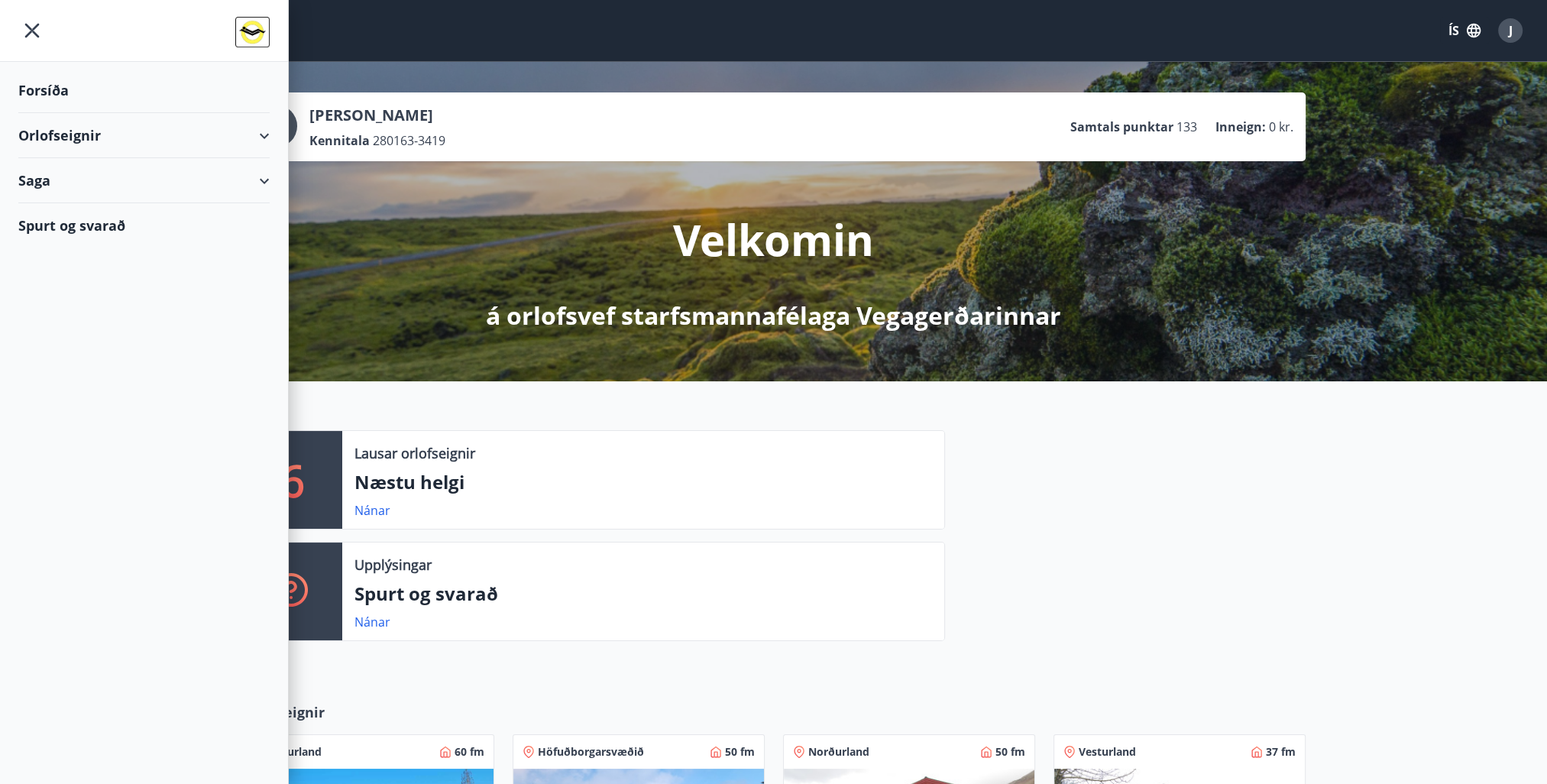
click at [266, 132] on div "Orlofseignir" at bounding box center [144, 135] width 251 height 45
click at [597, 331] on p "á orlofsvef starfsmannafélaga Vegagerðarinnar" at bounding box center [774, 315] width 575 height 33
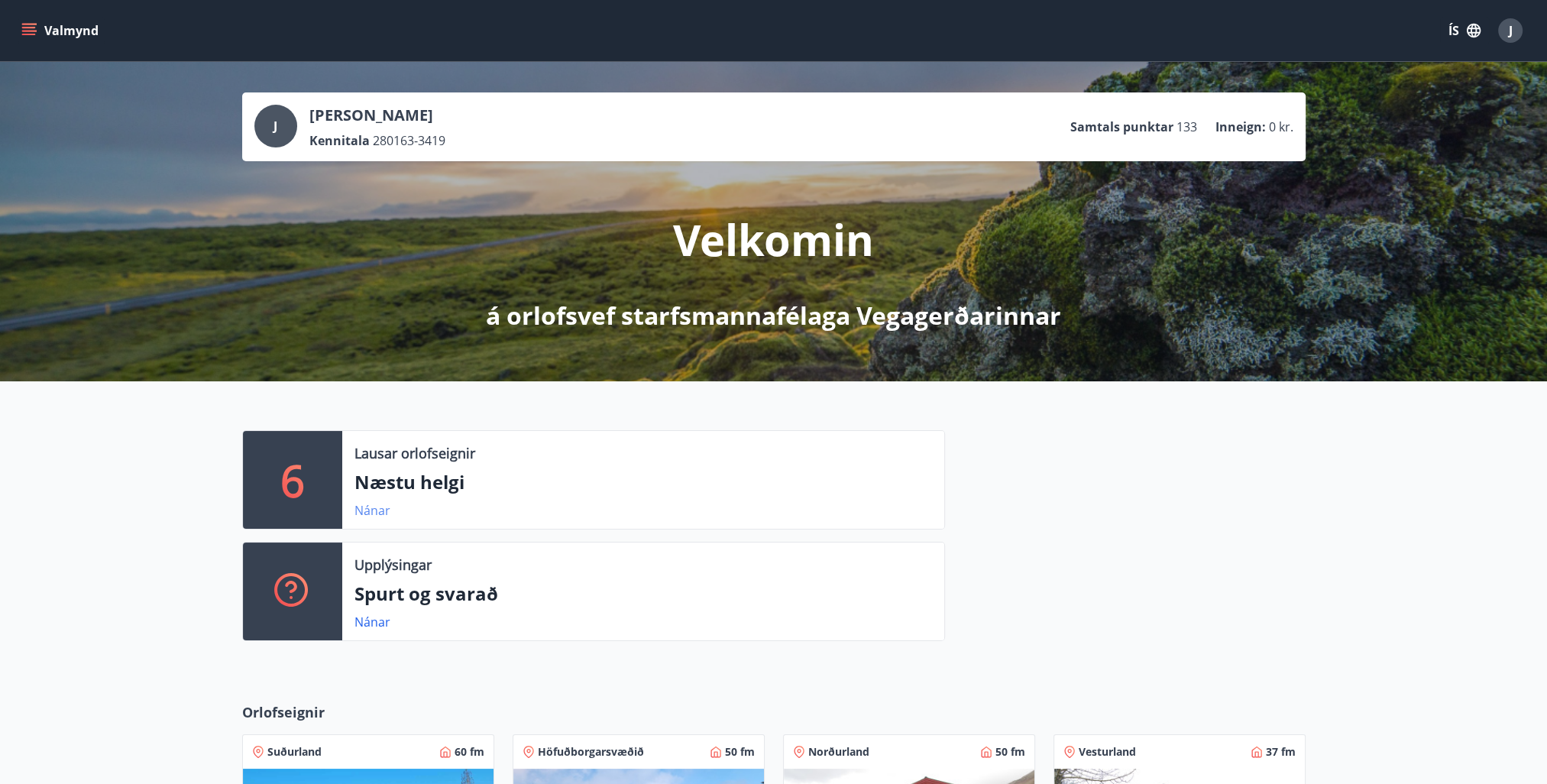
click at [376, 513] on link "Nánar" at bounding box center [372, 510] width 36 height 17
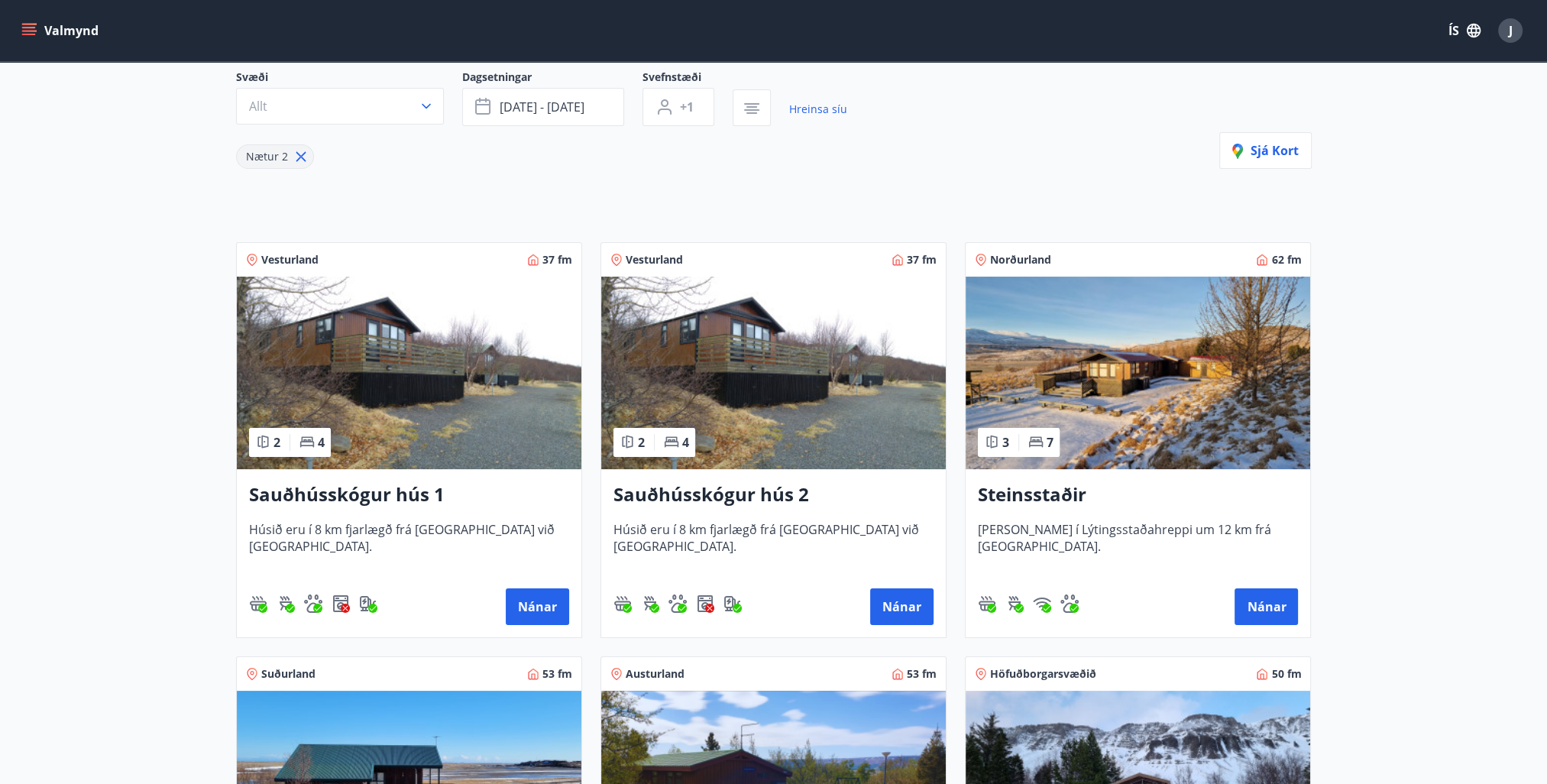
scroll to position [153, 0]
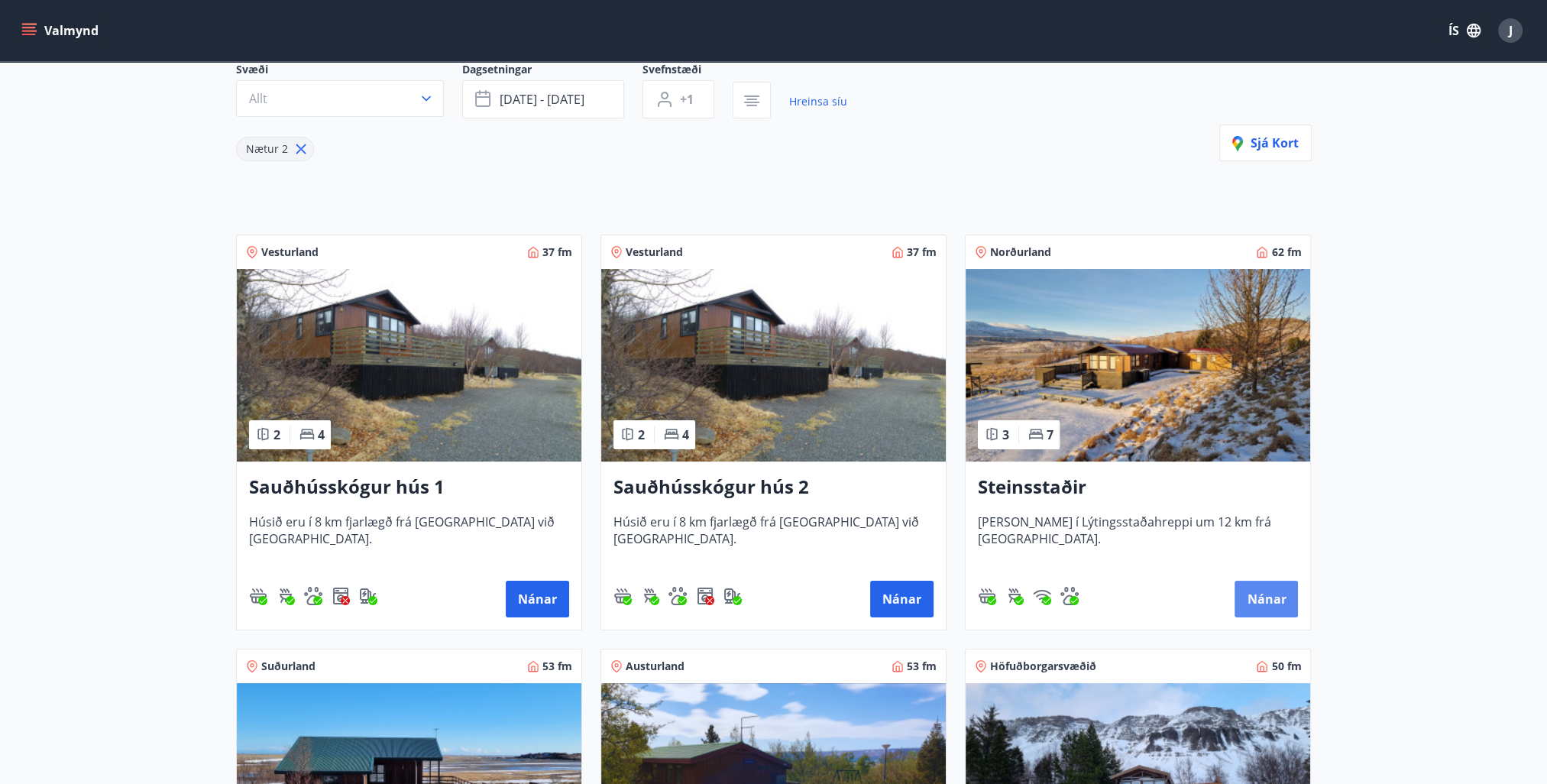
click at [1270, 596] on button "Nánar" at bounding box center [1267, 599] width 63 height 37
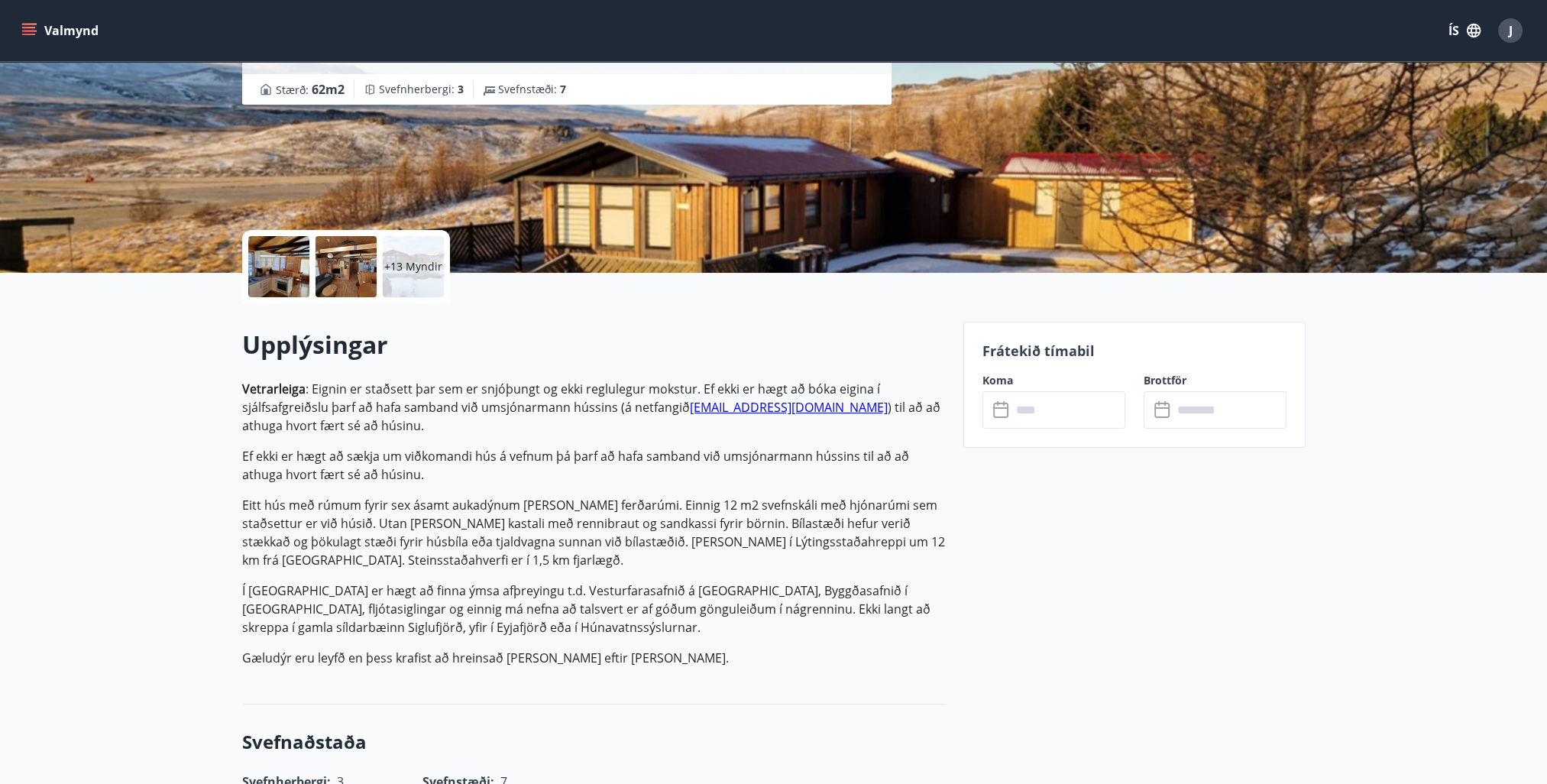
scroll to position [159, 0]
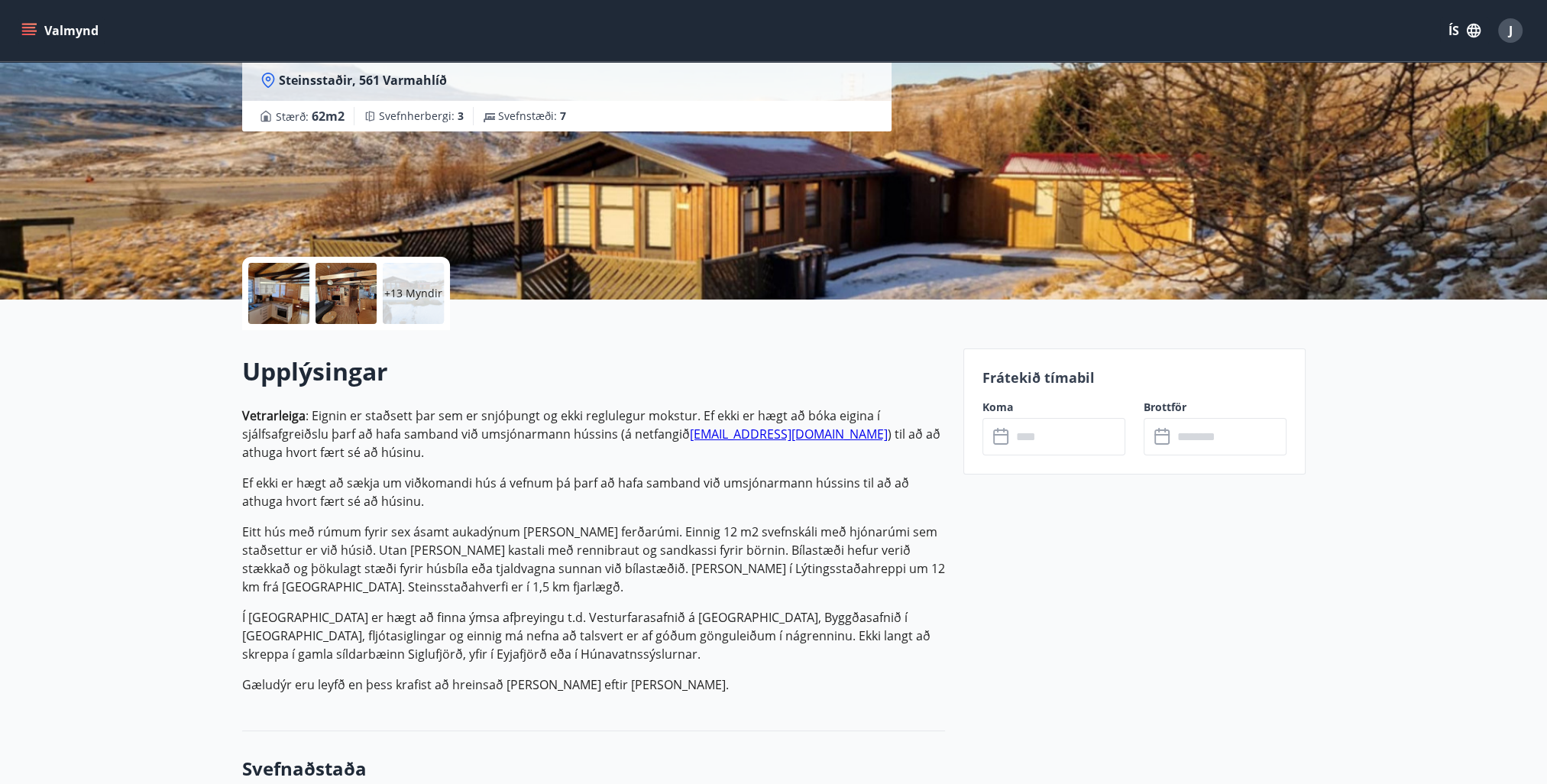
click at [999, 434] on icon at bounding box center [1001, 435] width 15 height 2
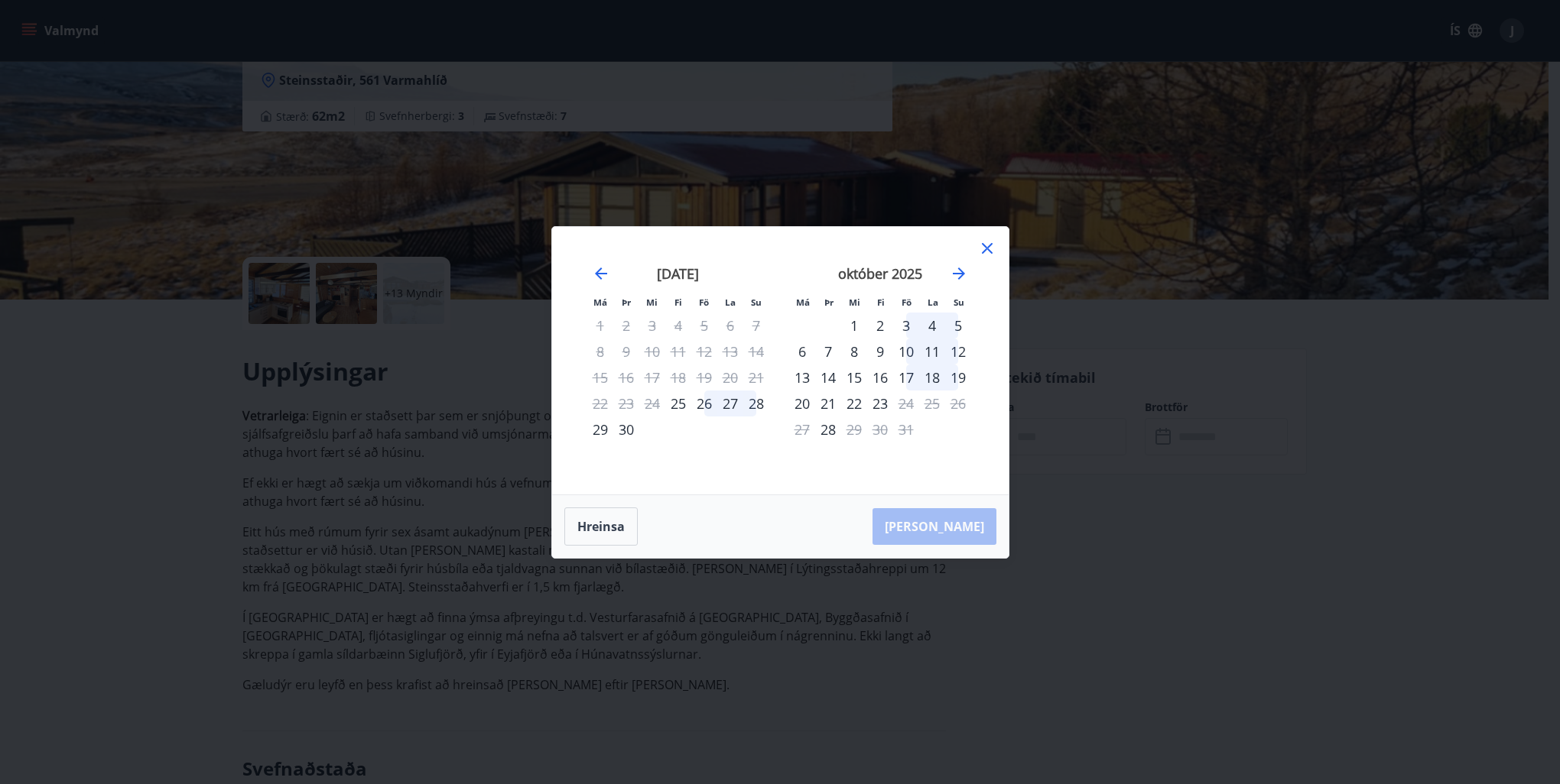
click at [985, 246] on icon at bounding box center [987, 248] width 19 height 19
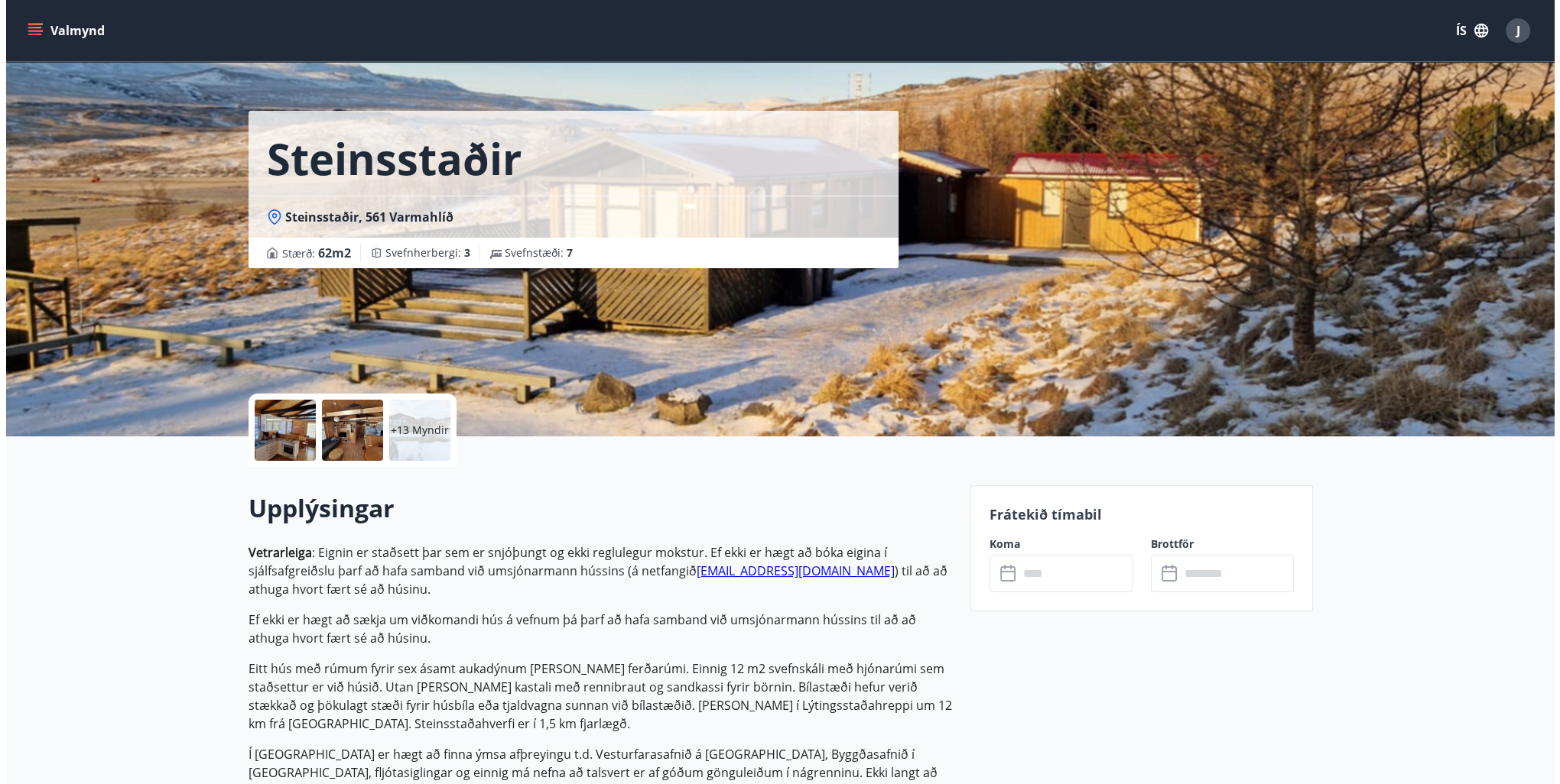
scroll to position [0, 0]
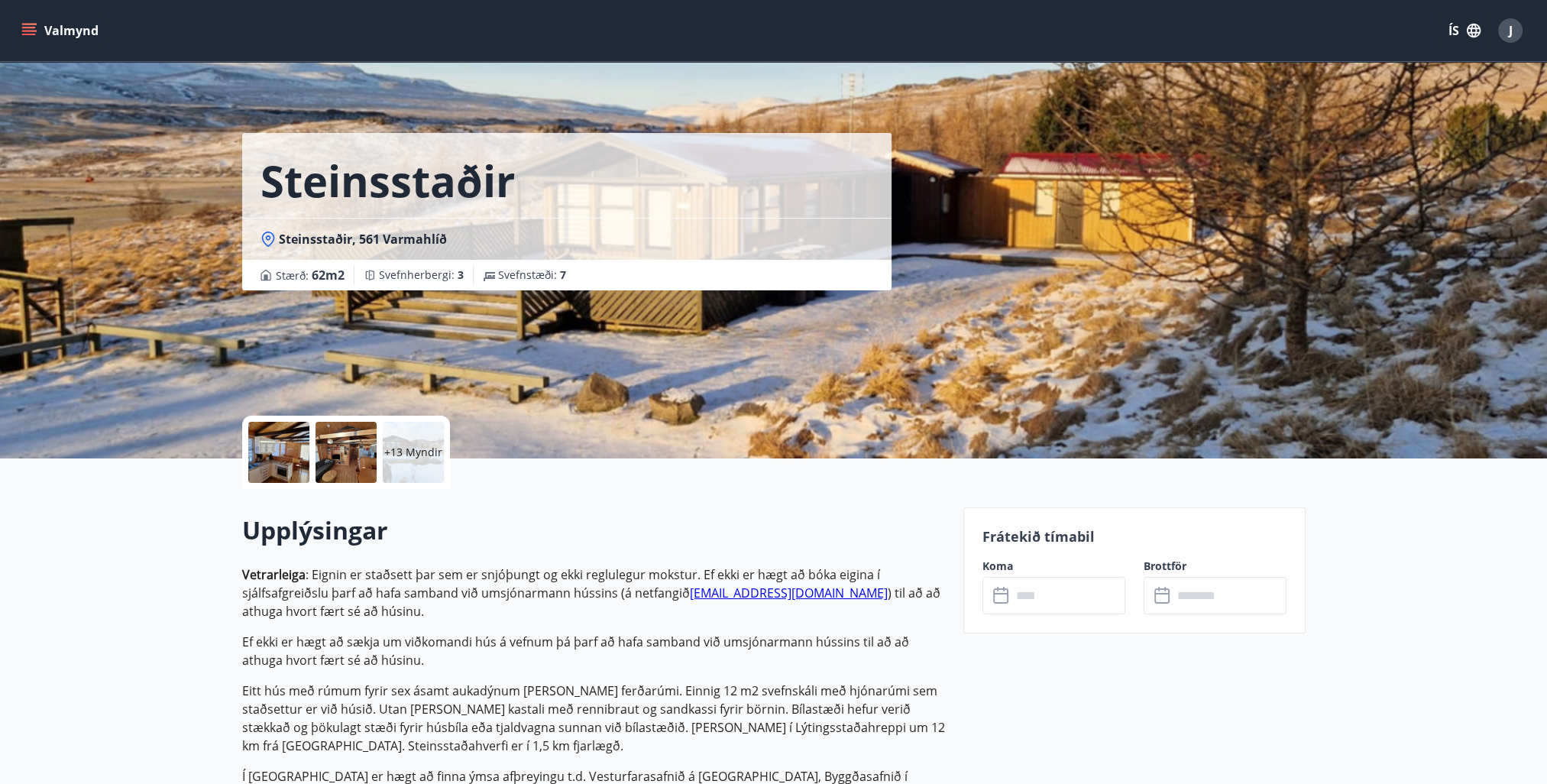
click at [22, 25] on icon "menu" at bounding box center [28, 30] width 15 height 15
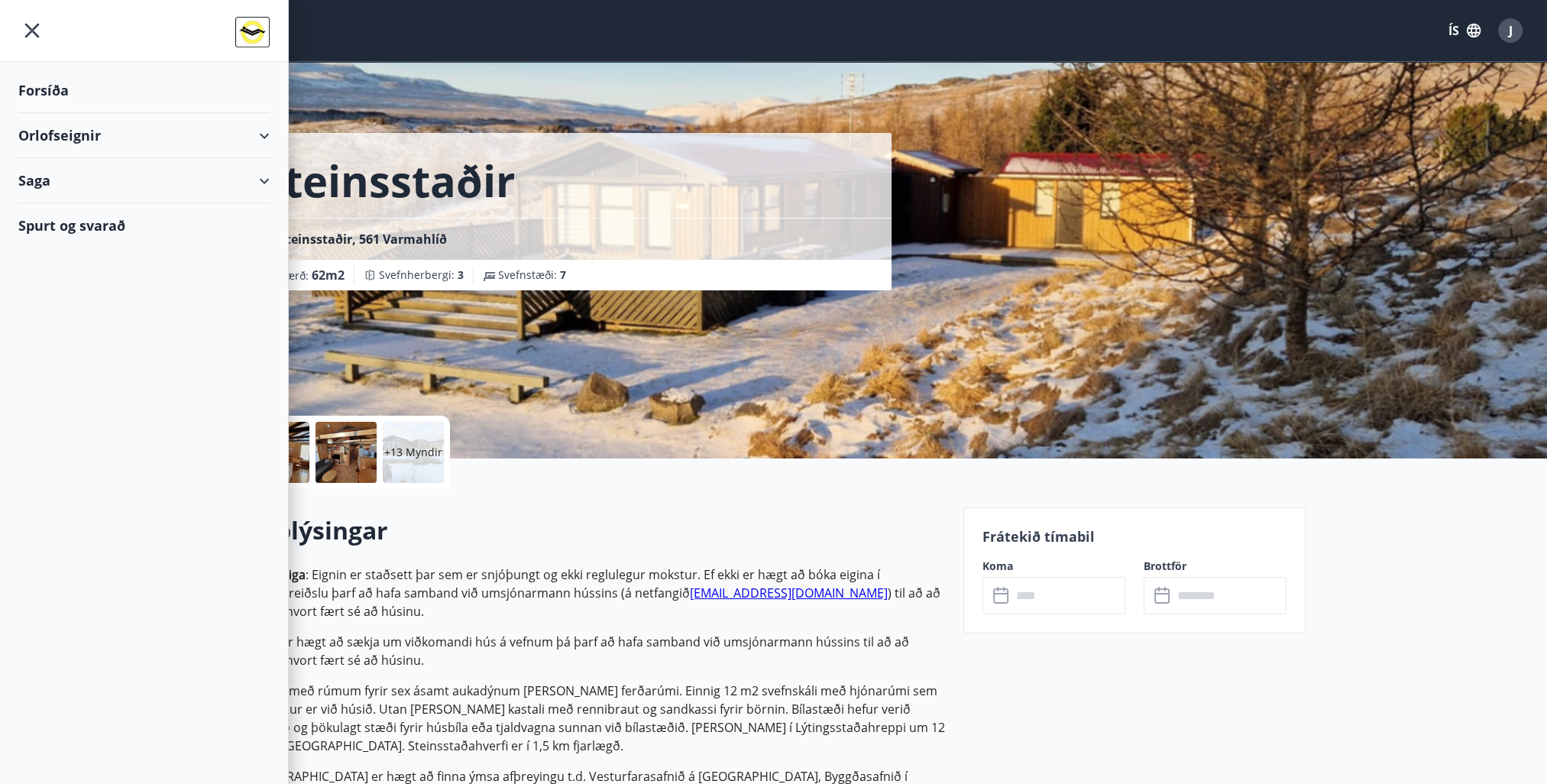
click at [32, 26] on icon "menu" at bounding box center [32, 31] width 28 height 28
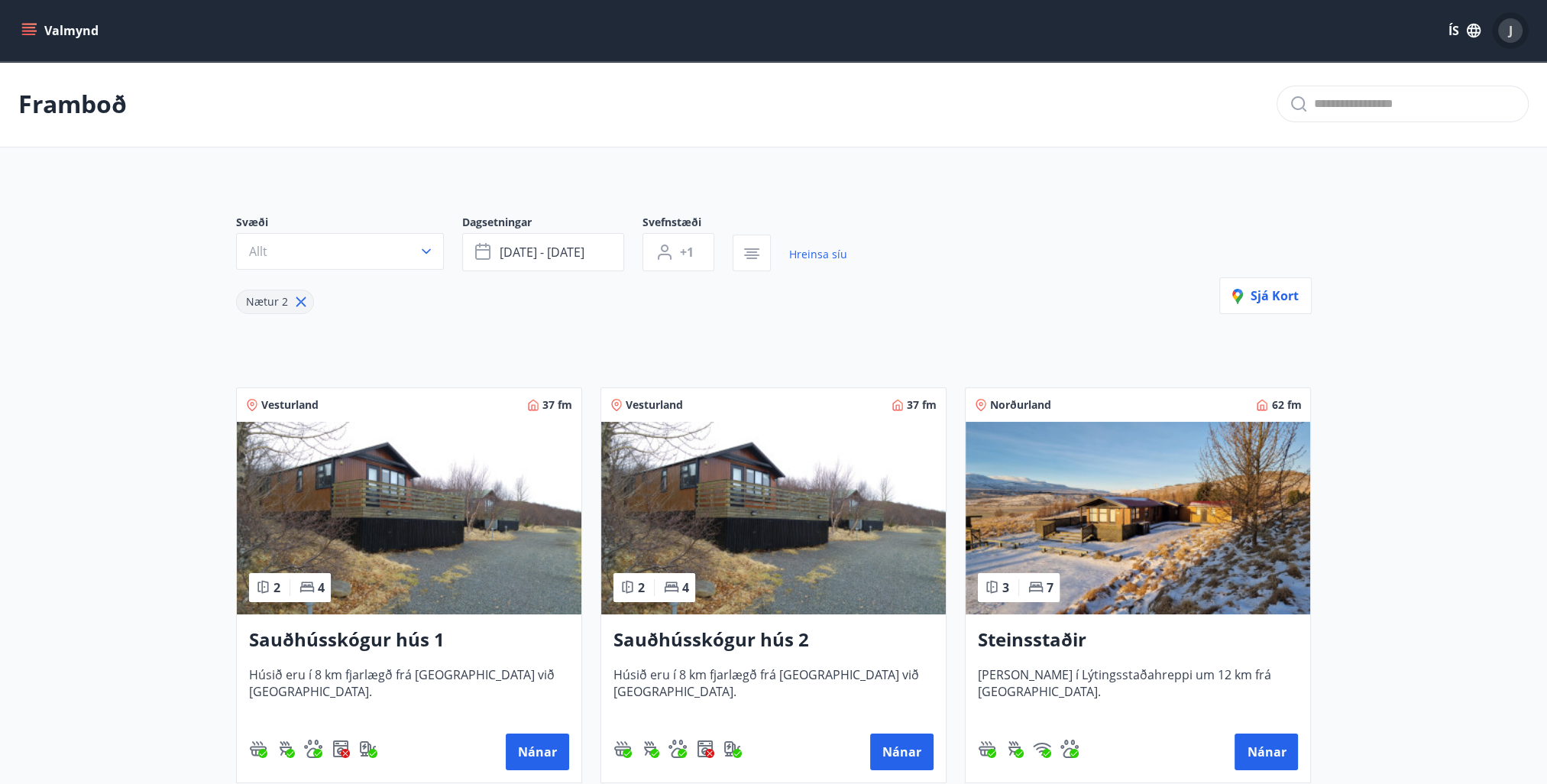
click at [1510, 30] on span "J" at bounding box center [1510, 30] width 4 height 17
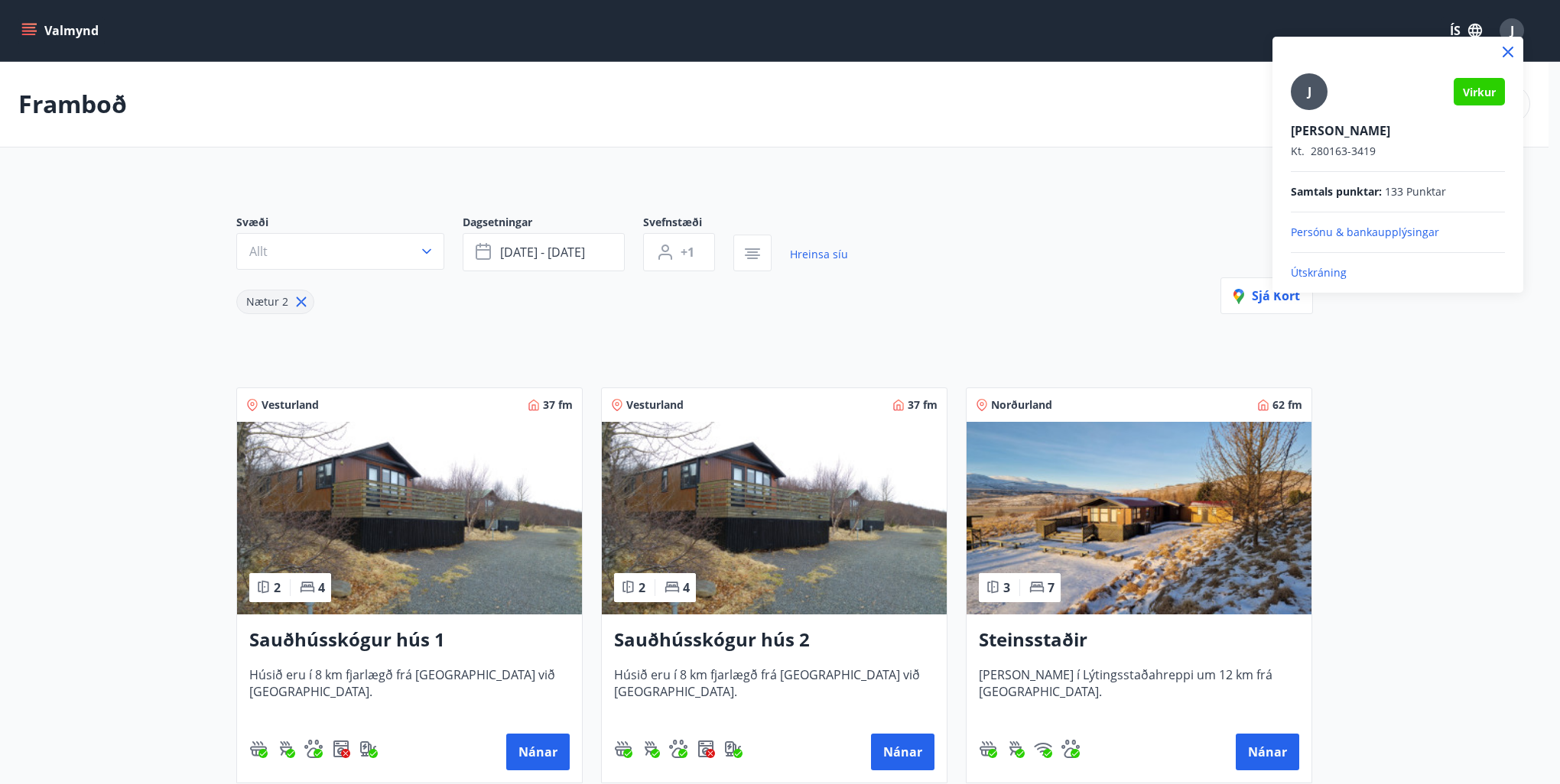
click at [1319, 271] on p "Útskráning" at bounding box center [1397, 272] width 214 height 15
